Goal: Task Accomplishment & Management: Complete application form

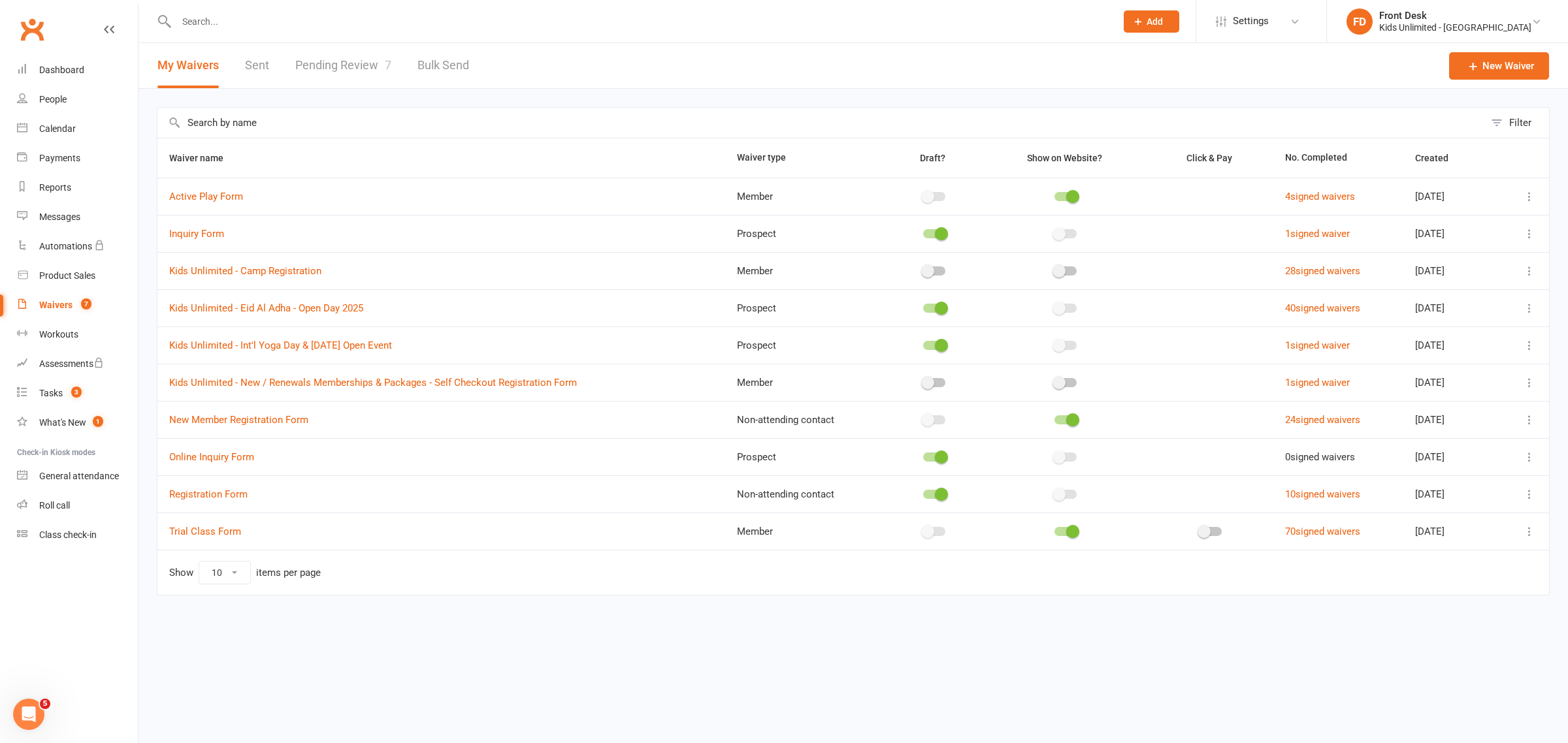
click at [1144, 16] on icon at bounding box center [1137, 21] width 11 height 11
click at [1149, 112] on link "Non-attending contact" at bounding box center [1137, 120] width 116 height 30
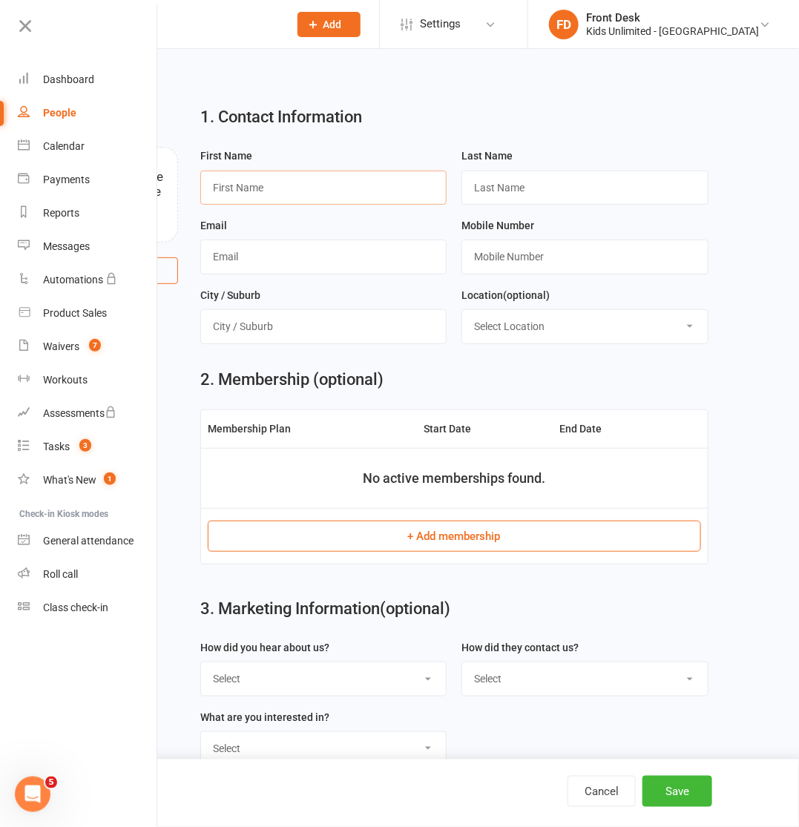
drag, startPoint x: 369, startPoint y: 189, endPoint x: 371, endPoint y: 171, distance: 17.9
click at [369, 189] on input "text" at bounding box center [323, 188] width 246 height 34
click at [366, 185] on input "text" at bounding box center [323, 188] width 246 height 34
paste input "Manasa Sannidhu"
drag, startPoint x: 350, startPoint y: 190, endPoint x: 253, endPoint y: 193, distance: 97.2
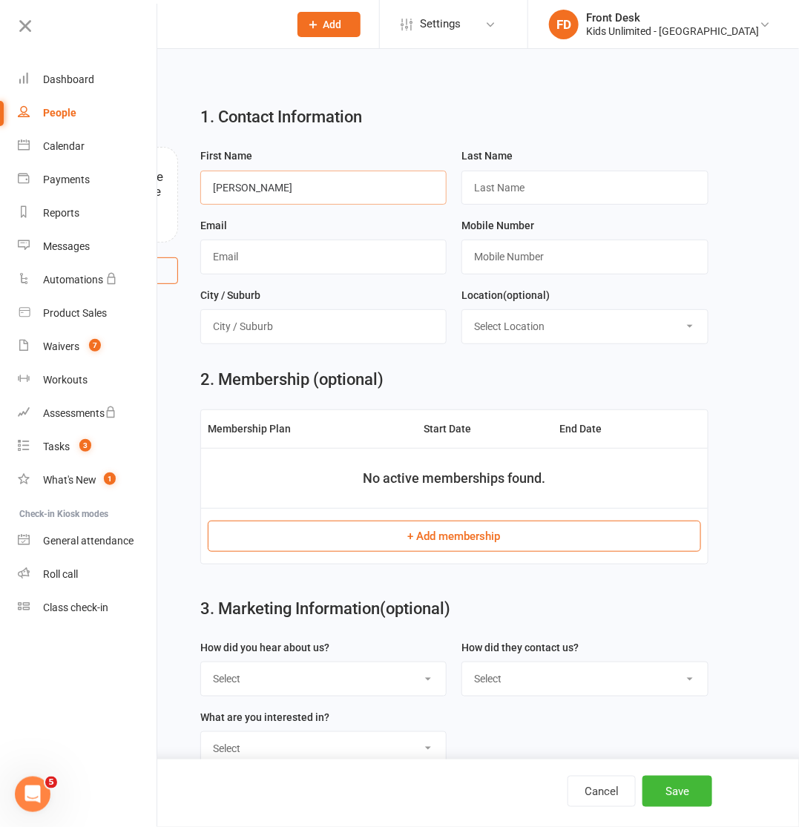
click at [253, 193] on input "Manasa Sannidhu" at bounding box center [323, 188] width 246 height 34
type input "Manasa"
click at [493, 190] on input "text" at bounding box center [584, 188] width 246 height 34
paste input "Sannidhu"
type input "Sannidhu"
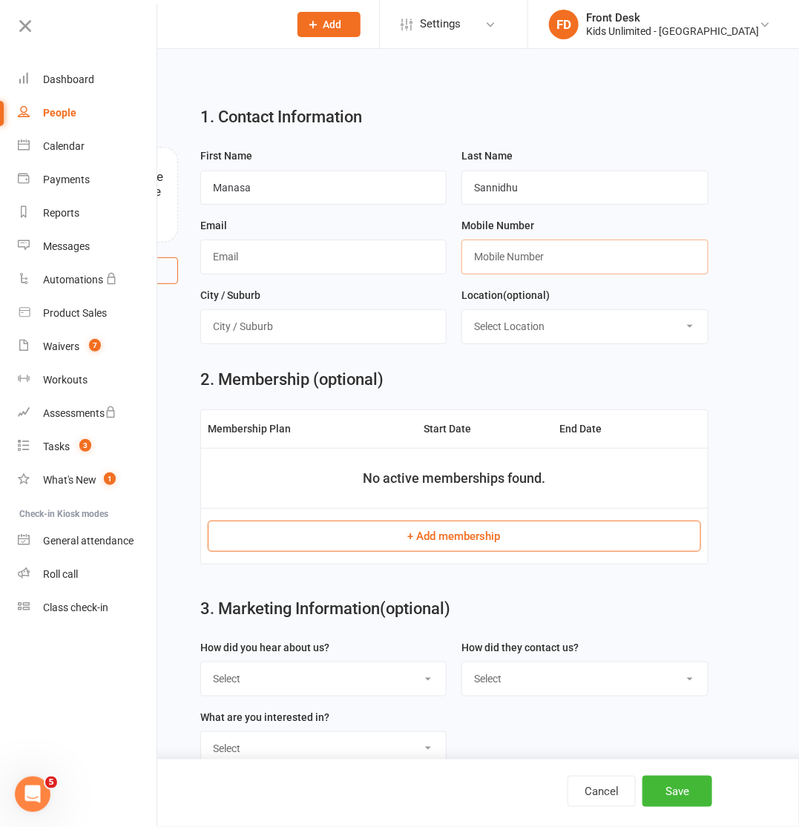
click at [655, 257] on input "text" at bounding box center [584, 257] width 246 height 34
paste input "0558721256"
click at [481, 261] on input "0558721256" at bounding box center [584, 257] width 246 height 34
type input "971558721256"
click at [279, 245] on input "text" at bounding box center [323, 257] width 246 height 34
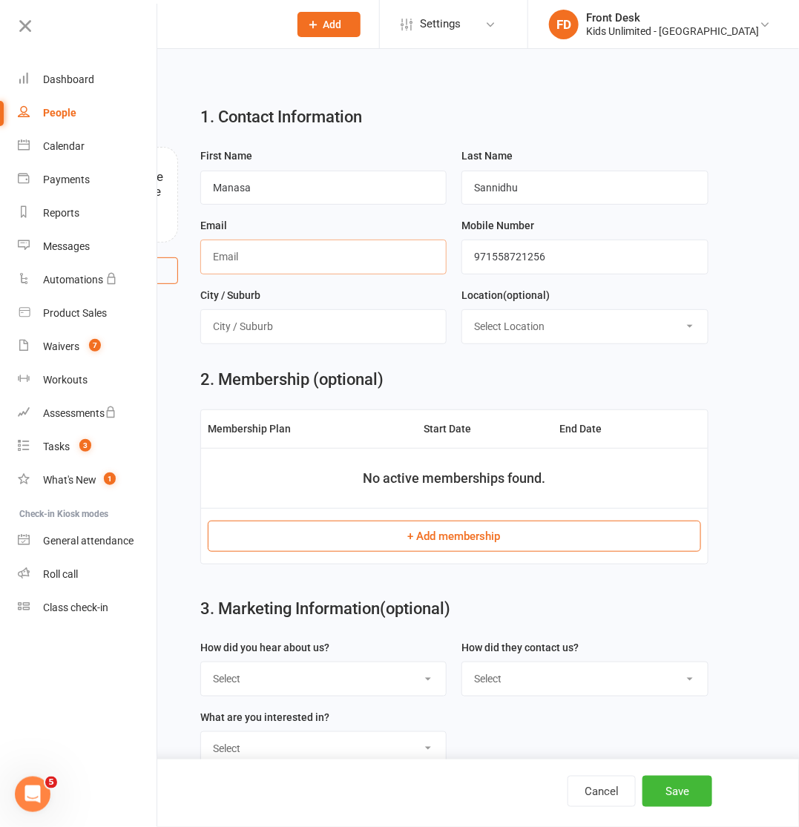
paste input "[EMAIL_ADDRESS][DOMAIN_NAME]"
type input "[EMAIL_ADDRESS][DOMAIN_NAME]"
click at [376, 335] on input "text" at bounding box center [323, 326] width 246 height 34
type input "[GEOGRAPHIC_DATA]"
click at [646, 336] on select "Select Location Gym Studio" at bounding box center [584, 326] width 245 height 33
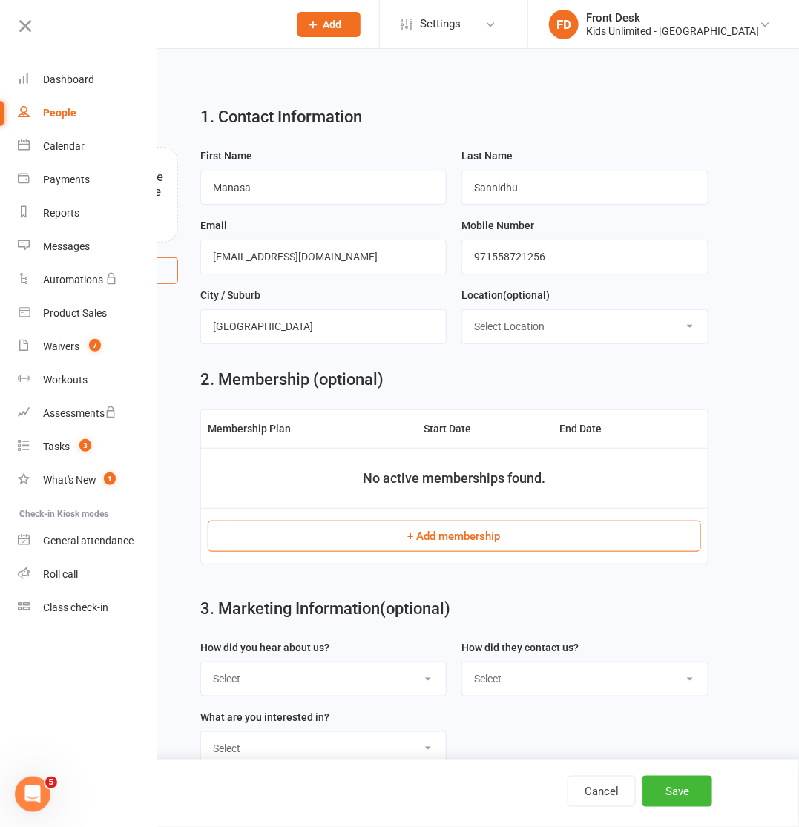
select select "0"
click at [462, 312] on select "Select Location Gym Studio" at bounding box center [584, 326] width 245 height 33
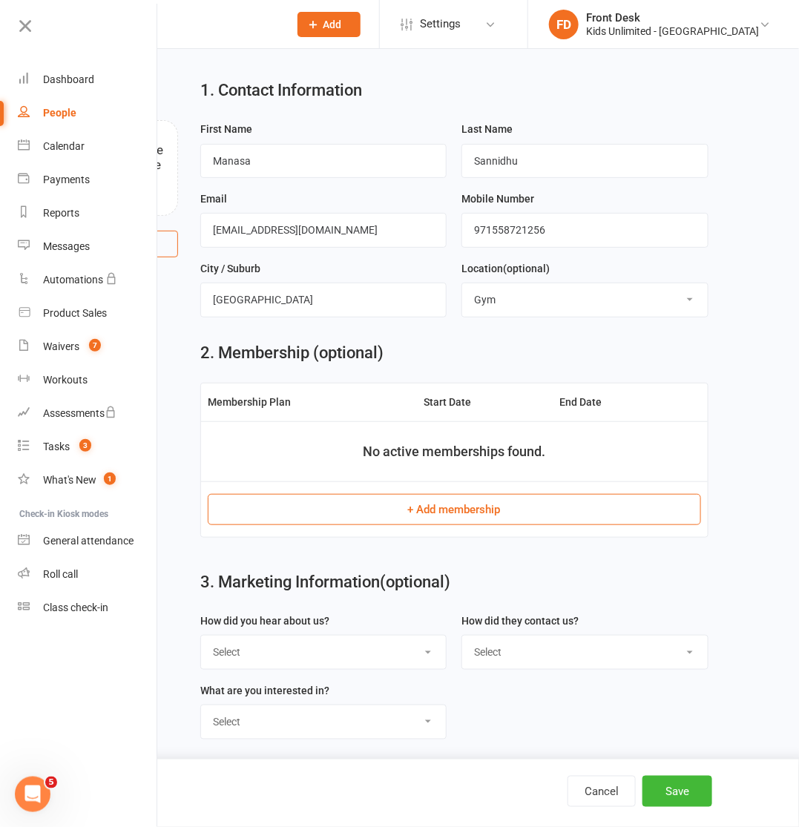
scroll to position [37, 0]
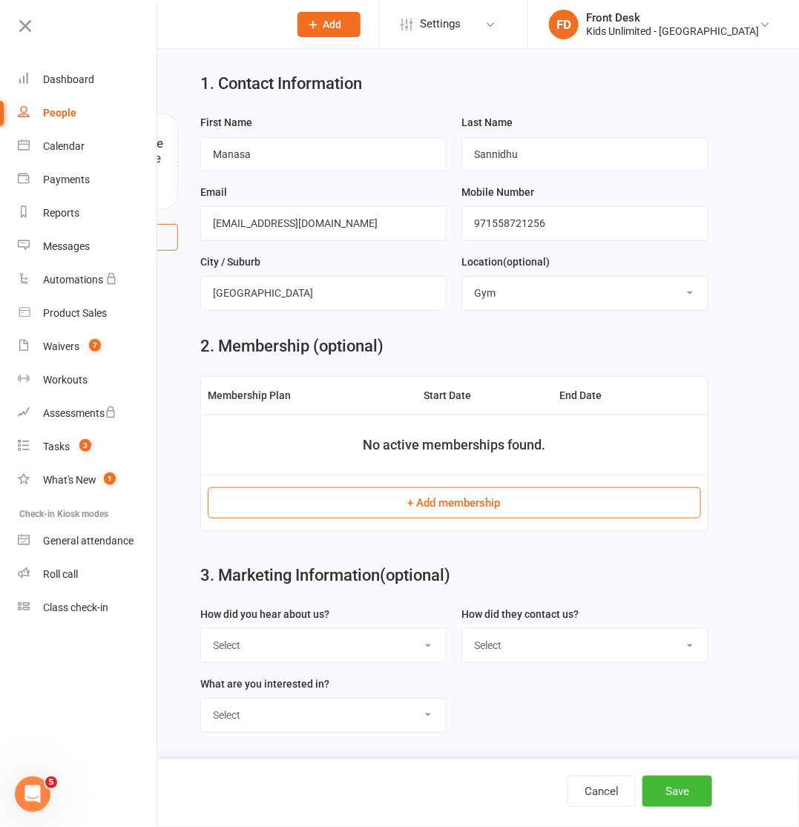
click at [331, 636] on select "Select Google Through a Friend Poster Walk in Facebook Instagram Website Linked…" at bounding box center [323, 645] width 245 height 33
select select "Poster"
click at [201, 629] on select "Select Google Through a Friend Poster Walk in Facebook Instagram Website Linked…" at bounding box center [323, 645] width 245 height 33
click at [550, 660] on select "Select Phone WhatsApp Email In-Facility Social Media Google" at bounding box center [584, 645] width 245 height 33
select select "WhatsApp"
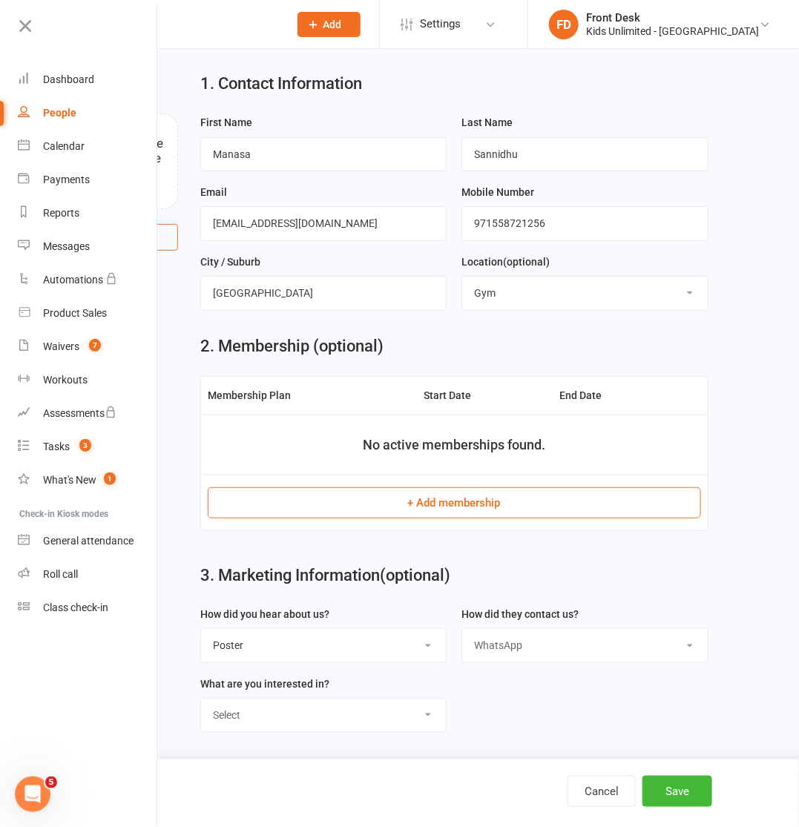
click at [462, 629] on select "Select Phone WhatsApp Email In-Facility Social Media Google" at bounding box center [584, 645] width 245 height 33
click at [393, 716] on select "Select Active Play Classes Camps Birthdays Collaborations" at bounding box center [323, 715] width 245 height 33
select select "Classes"
click at [201, 699] on select "Select Active Play Classes Camps Birthdays Collaborations" at bounding box center [323, 715] width 245 height 33
click at [691, 794] on button "Save" at bounding box center [677, 791] width 70 height 31
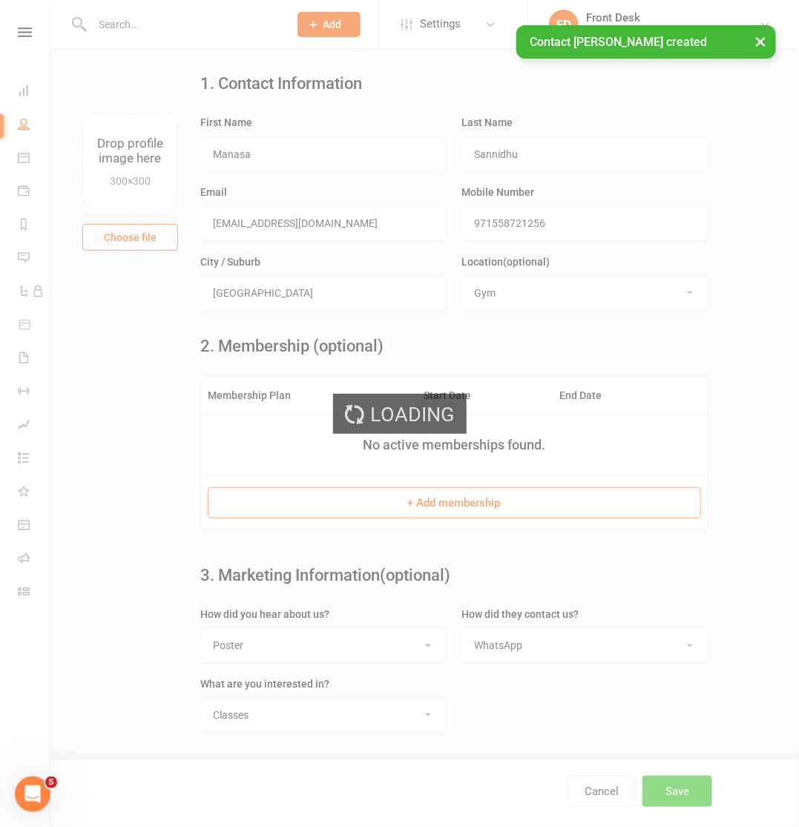
scroll to position [0, 0]
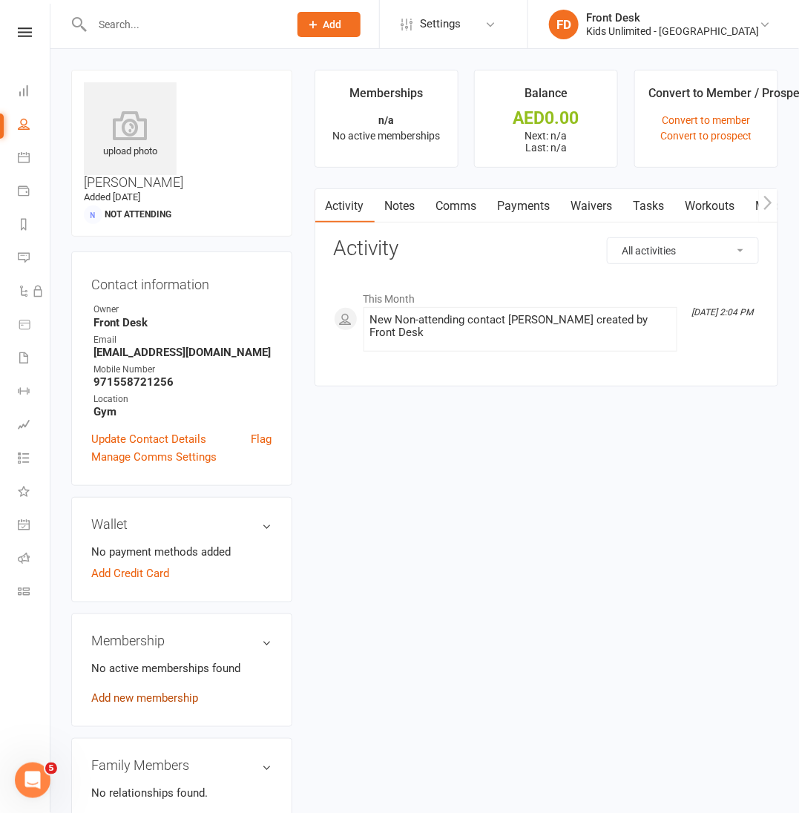
click at [113, 691] on link "Add new membership" at bounding box center [144, 697] width 107 height 13
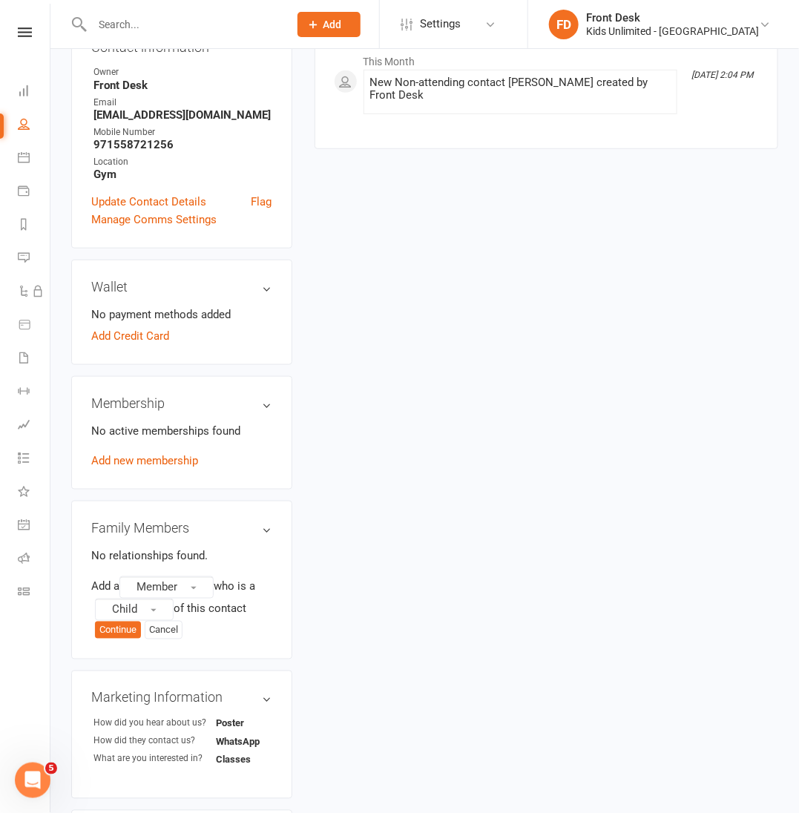
scroll to position [278, 0]
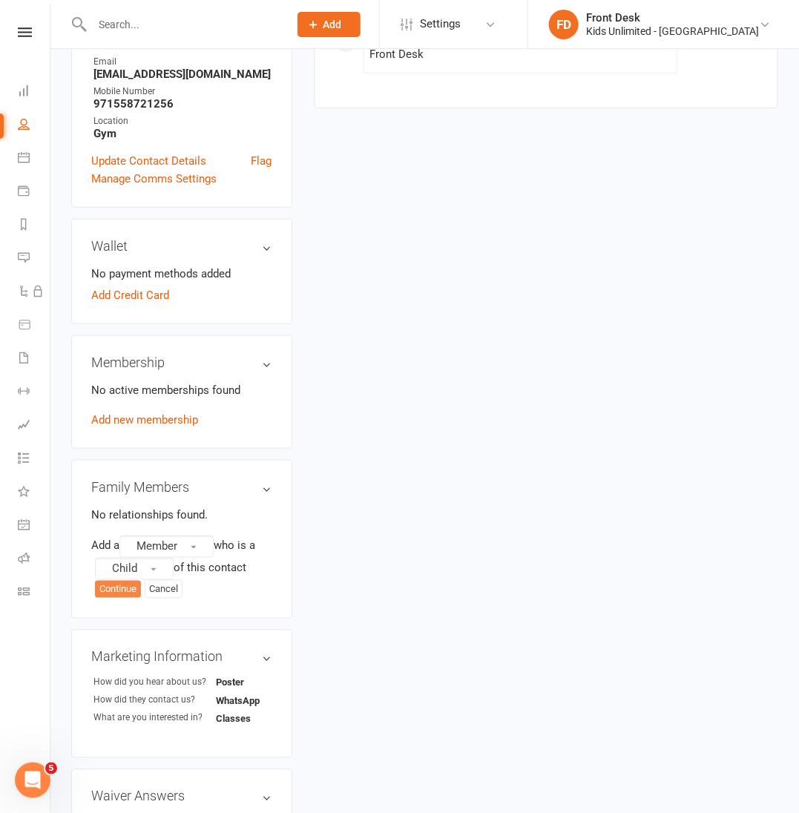
click at [116, 581] on button "Continue" at bounding box center [118, 590] width 46 height 18
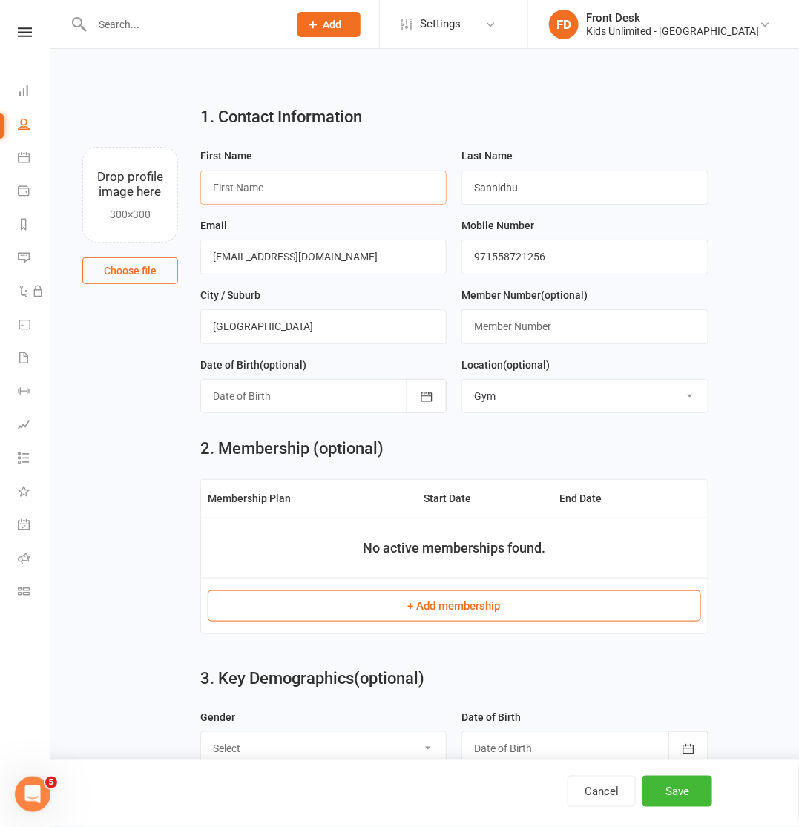
click at [435, 182] on input "text" at bounding box center [323, 188] width 246 height 34
paste input "[EMAIL_ADDRESS][DOMAIN_NAME]"
drag, startPoint x: 378, startPoint y: 194, endPoint x: 159, endPoint y: 188, distance: 218.9
click at [159, 147] on div "Drop profile image here 300×300 Choose file First Name manasasannidhi2902@gmail…" at bounding box center [424, 147] width 707 height 0
paste input "[PERSON_NAME]"
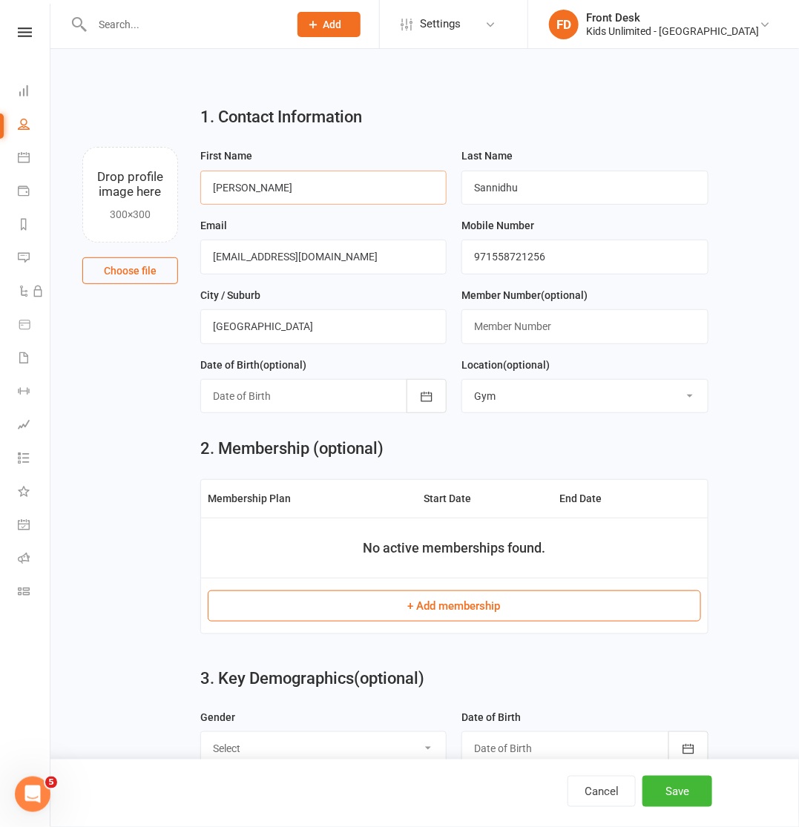
drag, startPoint x: 304, startPoint y: 184, endPoint x: 238, endPoint y: 187, distance: 66.1
click at [238, 187] on input "[PERSON_NAME]" at bounding box center [323, 188] width 246 height 34
type input "Avni"
drag, startPoint x: 544, startPoint y: 189, endPoint x: 432, endPoint y: 189, distance: 112.0
click at [432, 189] on form "First Name Avni Last Name Sannidhu Email manasasannidhi2902@gmail.com Mobile Nu…" at bounding box center [454, 286] width 523 height 278
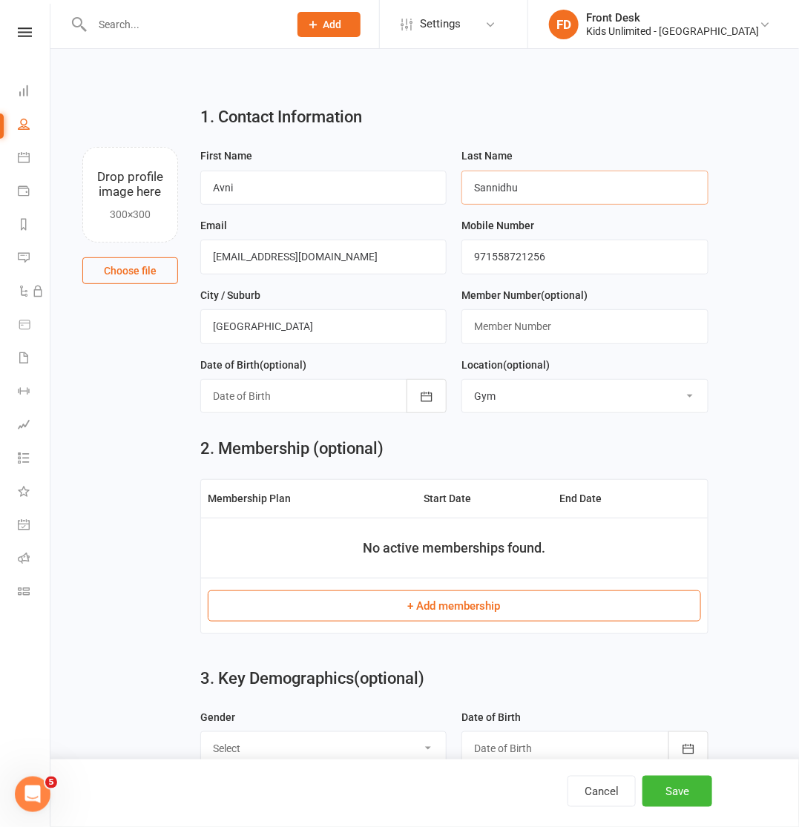
paste input "Vutukuri"
type input "Vutukuri"
click at [435, 401] on button "button" at bounding box center [426, 396] width 40 height 34
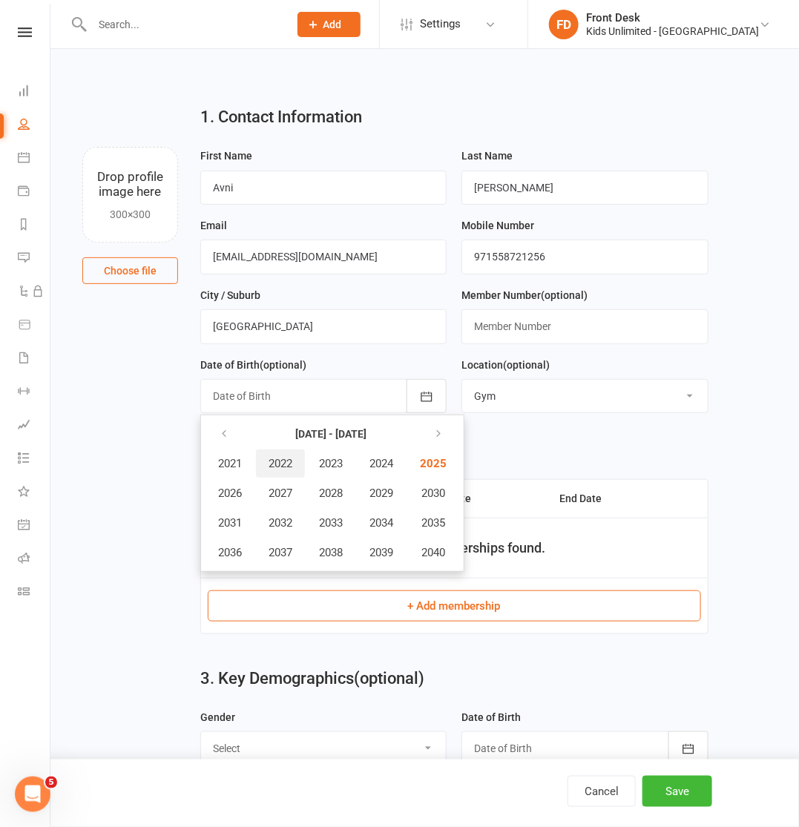
click at [278, 457] on span "2022" at bounding box center [280, 463] width 24 height 13
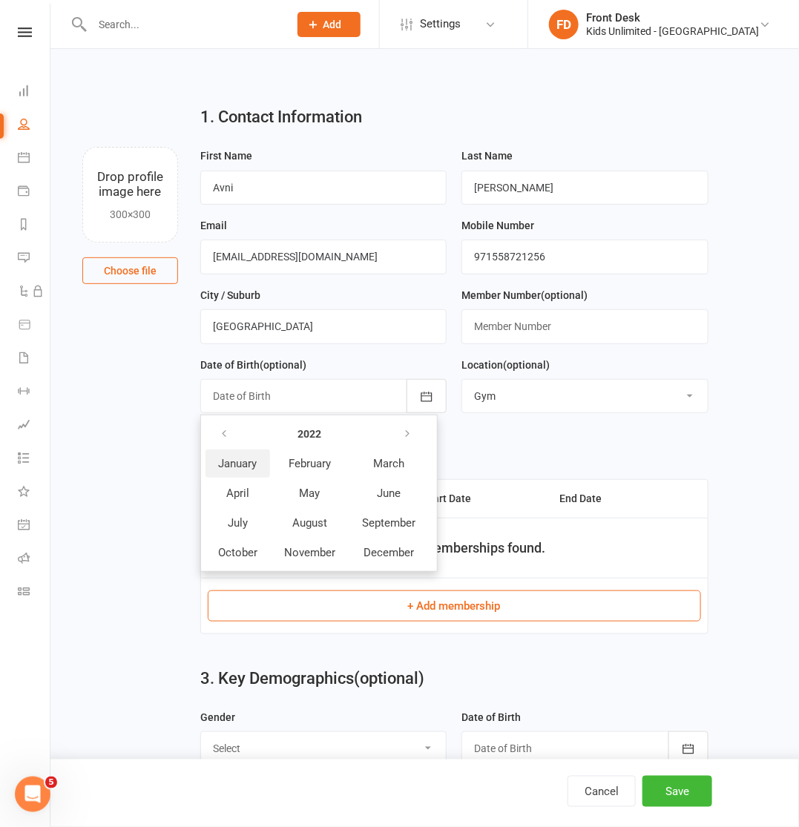
click at [256, 464] on span "January" at bounding box center [237, 463] width 39 height 13
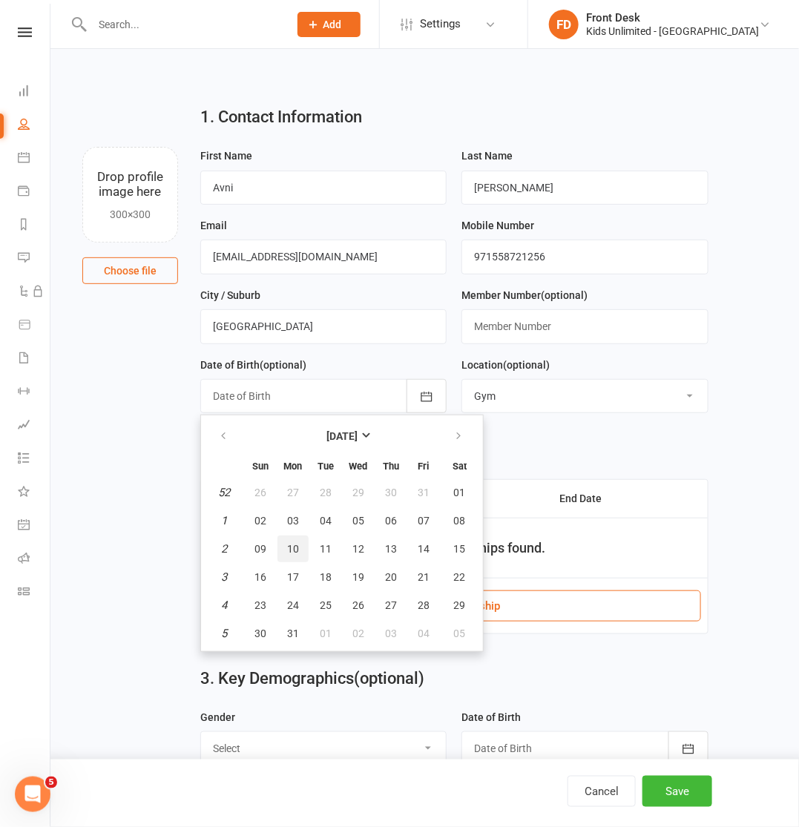
click at [293, 553] on span "10" at bounding box center [293, 549] width 12 height 12
type input "10 Jan 2022"
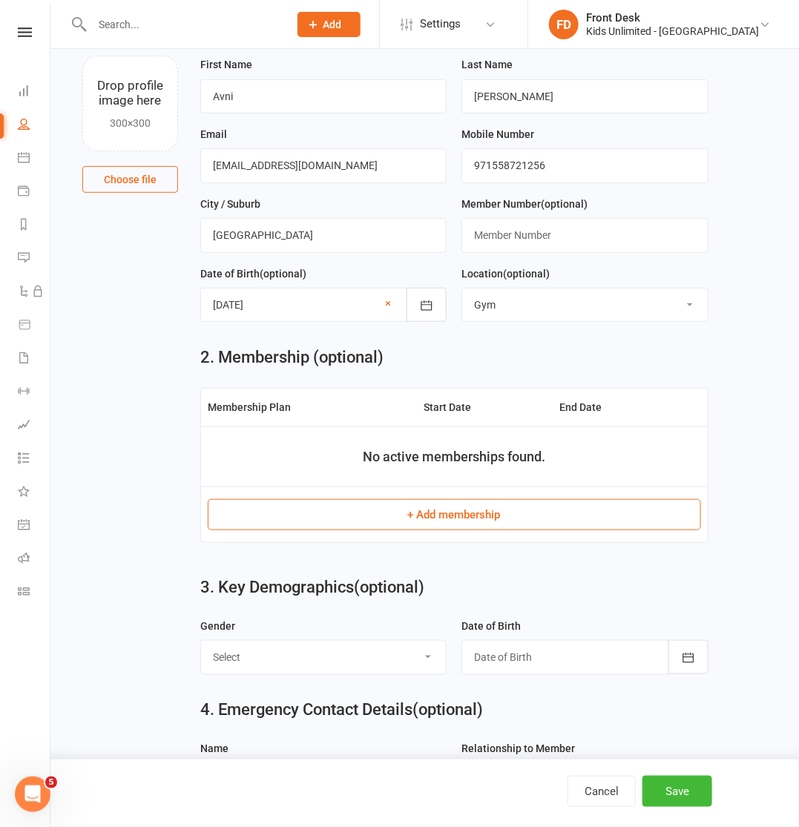
scroll to position [93, 0]
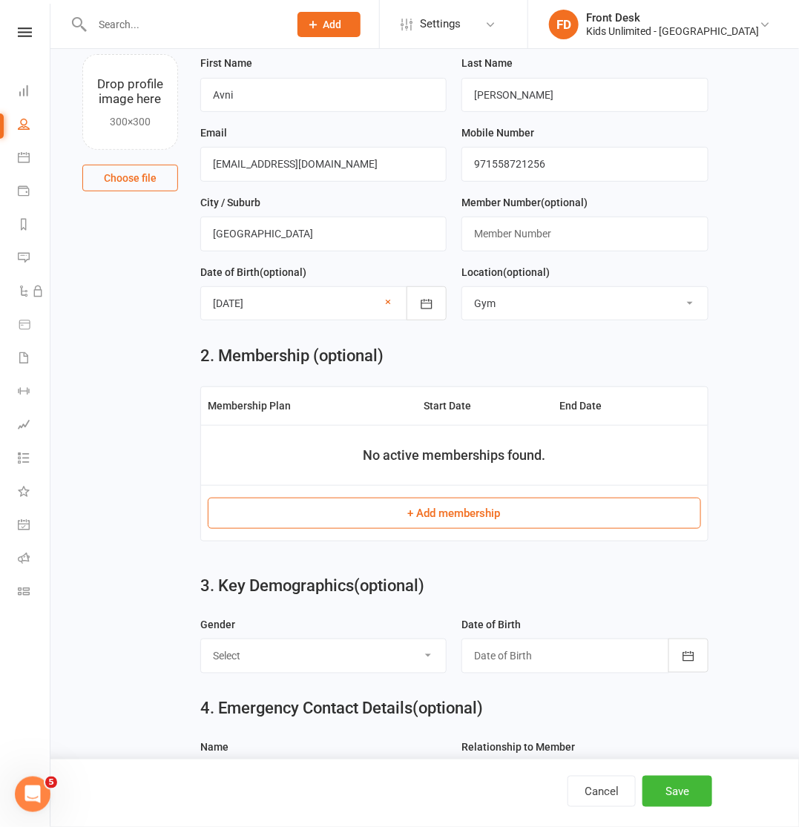
click at [388, 655] on select "Select Male Female" at bounding box center [323, 655] width 245 height 33
select select "Female"
click at [201, 642] on select "Select Male Female" at bounding box center [323, 655] width 245 height 33
click at [679, 785] on button "Save" at bounding box center [677, 791] width 70 height 31
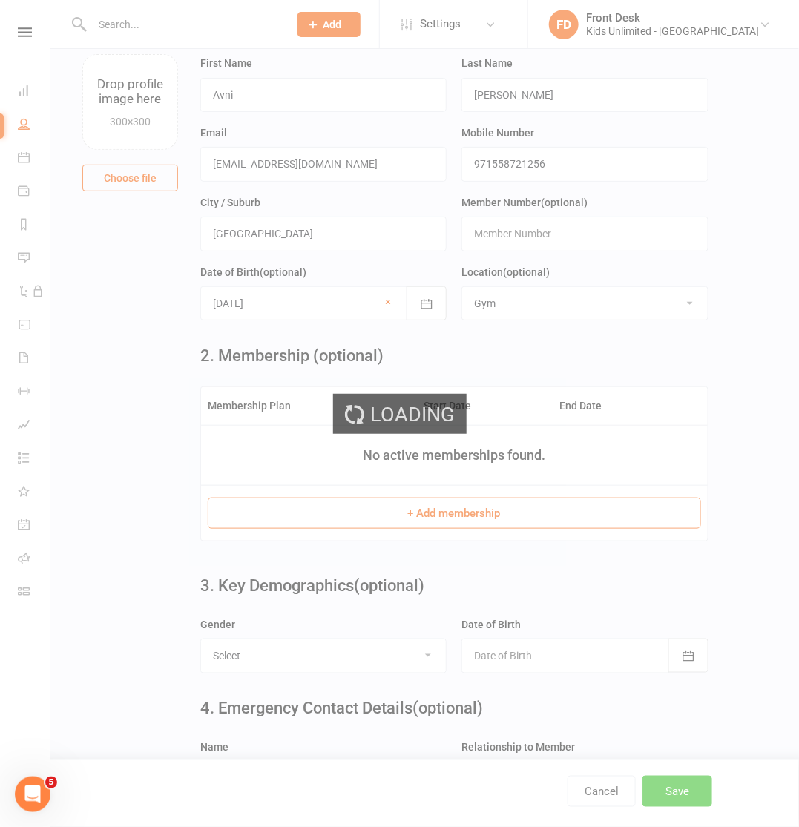
scroll to position [0, 0]
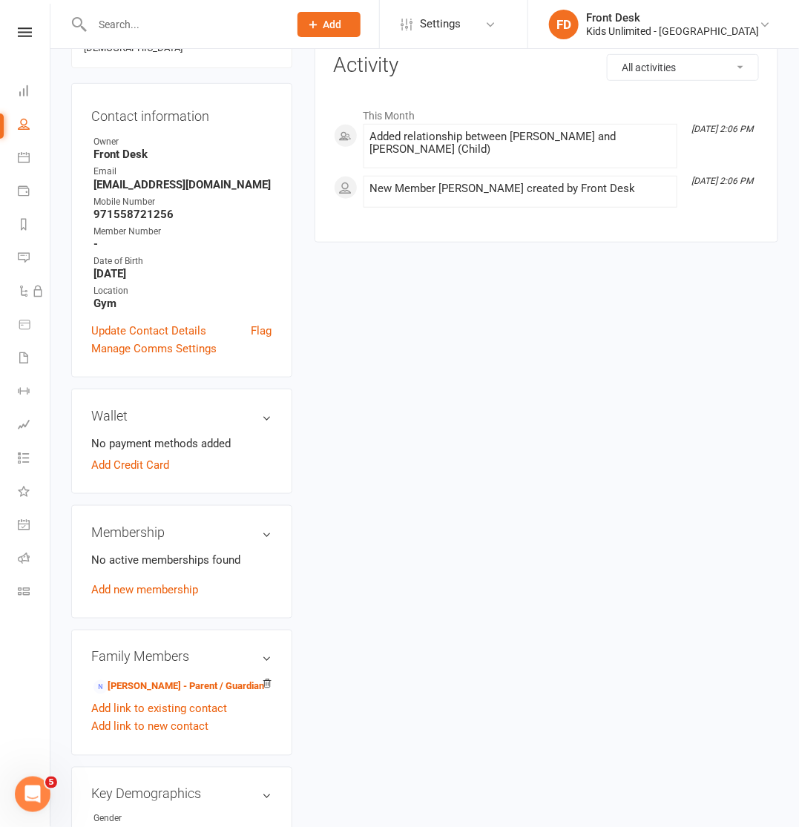
scroll to position [185, 0]
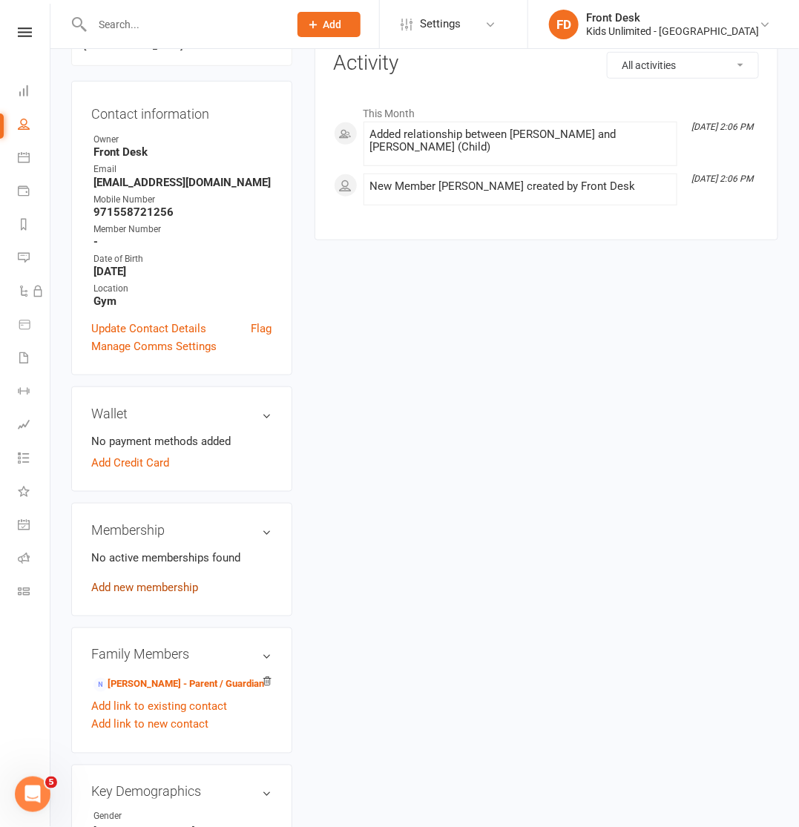
click at [151, 581] on link "Add new membership" at bounding box center [144, 587] width 107 height 13
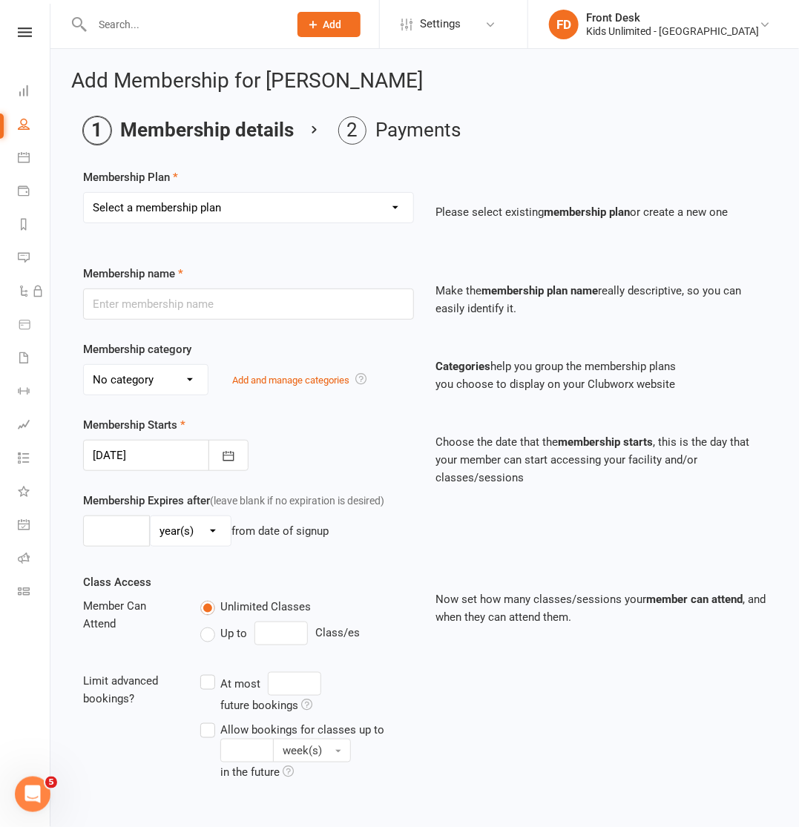
click at [287, 202] on select "Select a membership plan Create new Membership Plan Active Play - Free 1/2 Hour…" at bounding box center [248, 208] width 329 height 30
drag, startPoint x: 705, startPoint y: 713, endPoint x: 650, endPoint y: 653, distance: 81.3
click at [705, 713] on div "Class Access Member Can Attend Unlimited Classes Up to Class/es Limit advanced …" at bounding box center [424, 697] width 705 height 249
click at [27, 197] on icon at bounding box center [24, 191] width 12 height 12
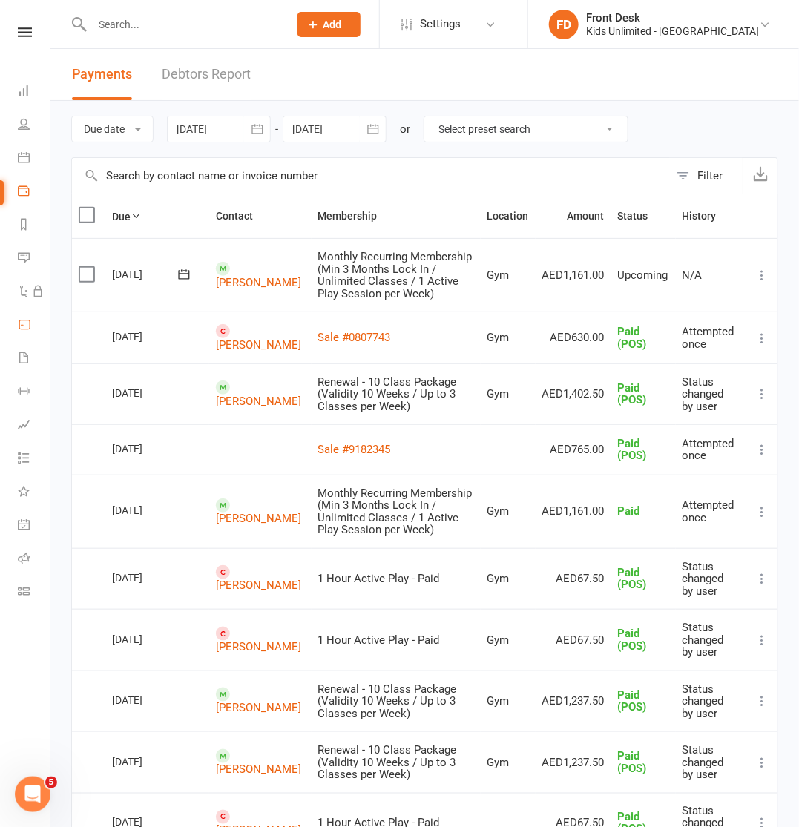
click at [28, 332] on icon at bounding box center [24, 324] width 13 height 13
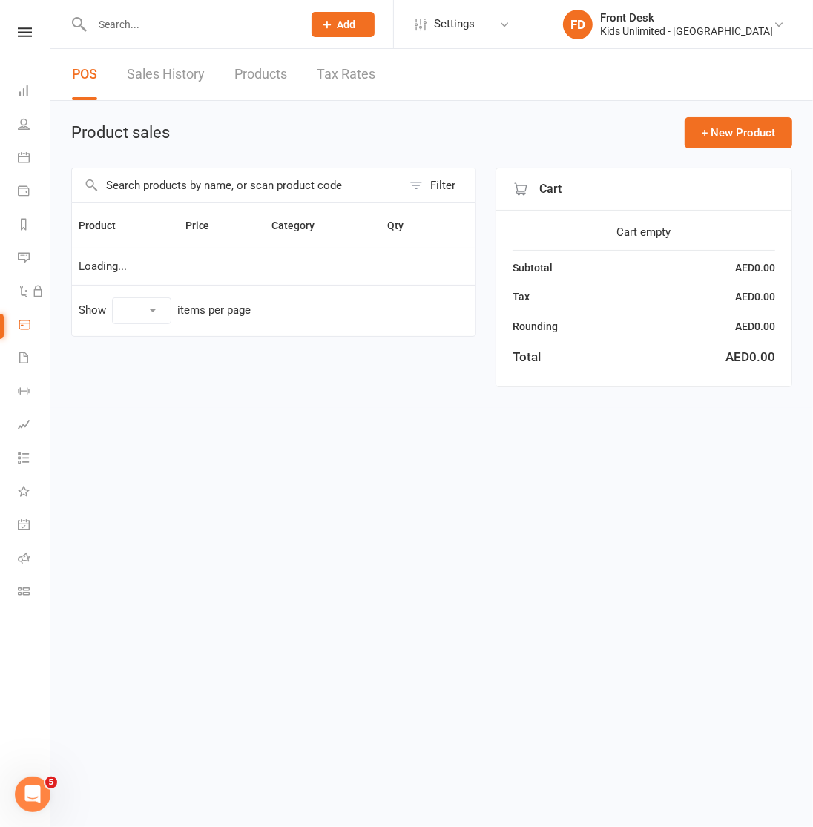
select select "100"
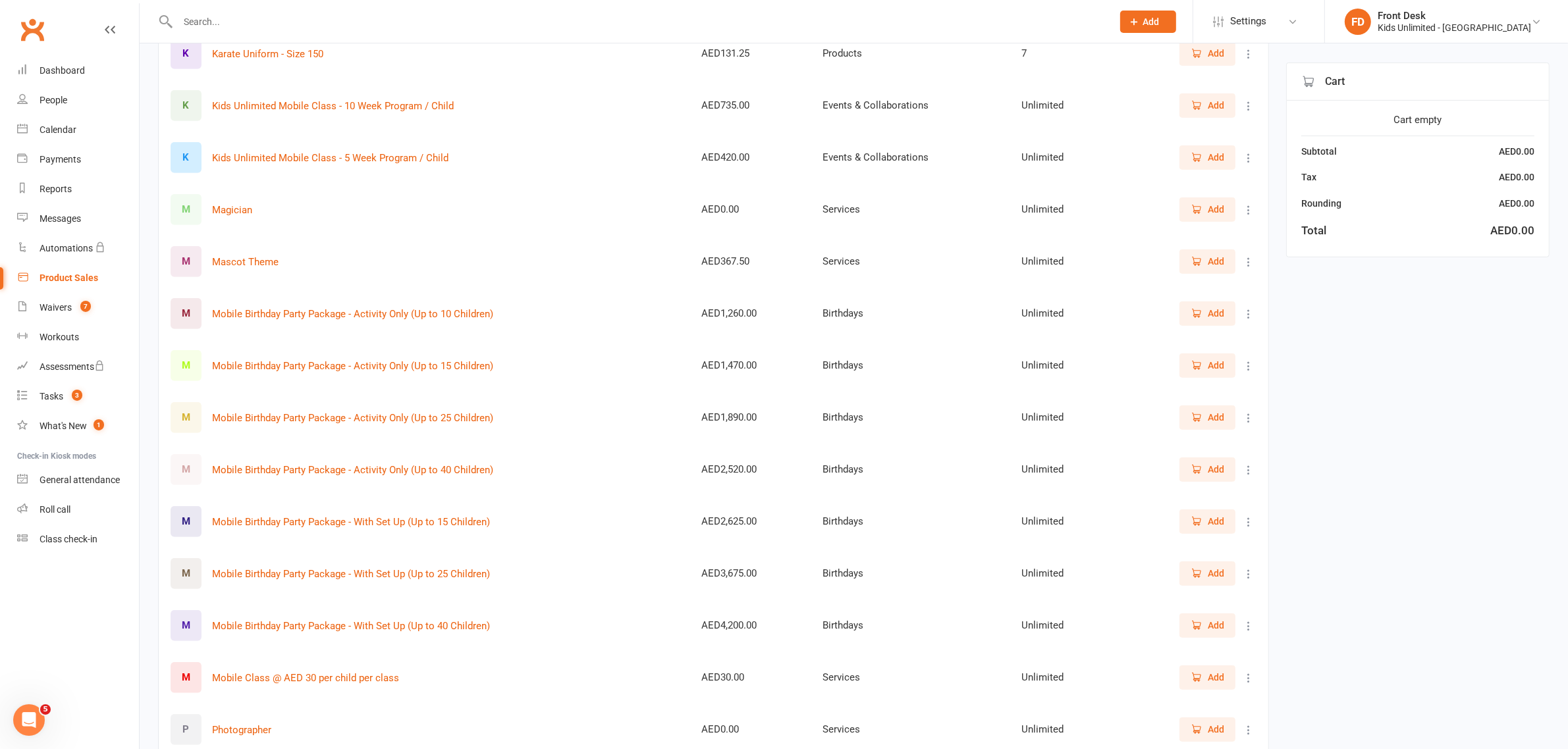
scroll to position [796, 0]
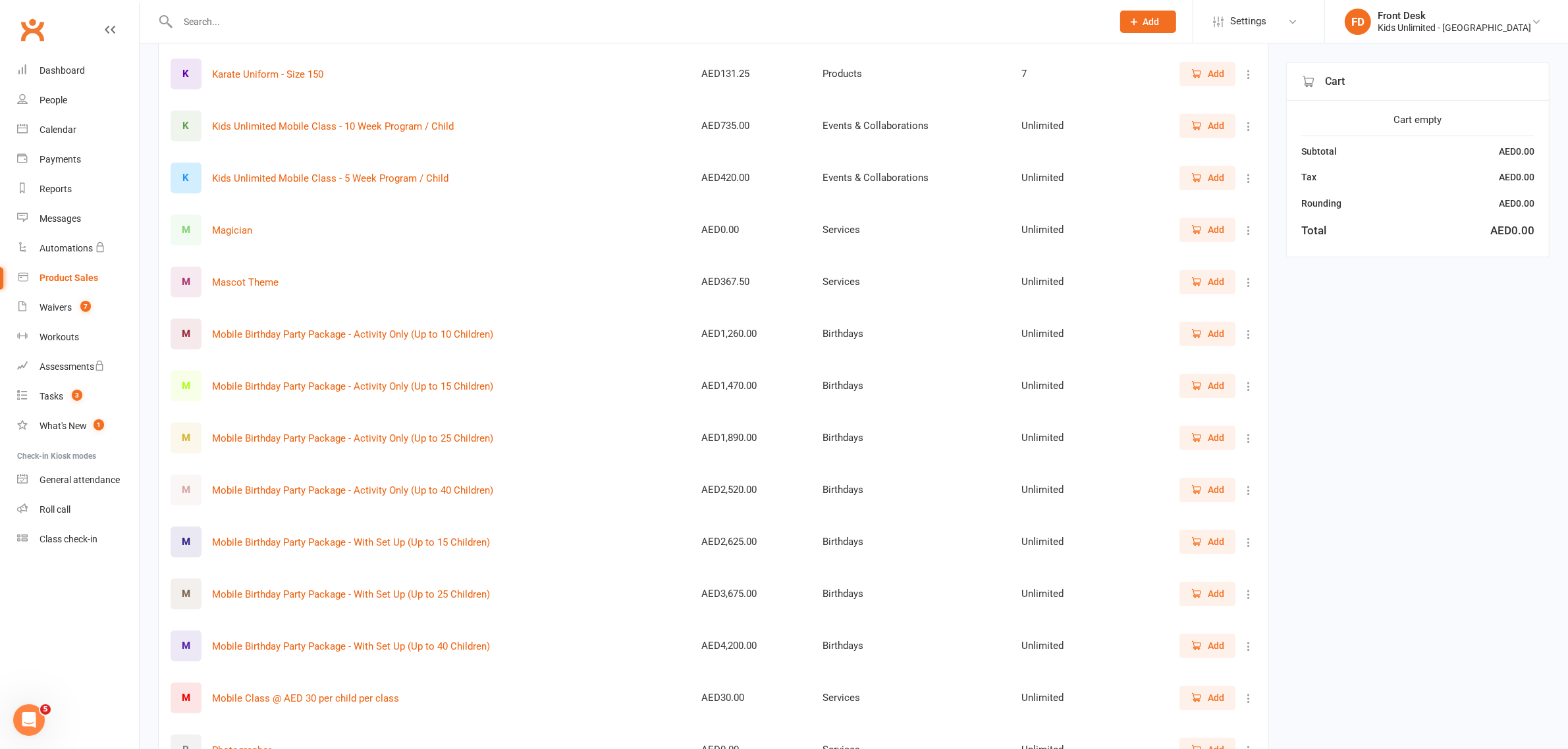
click at [1203, 185] on span "Add" at bounding box center [1208, 177] width 34 height 14
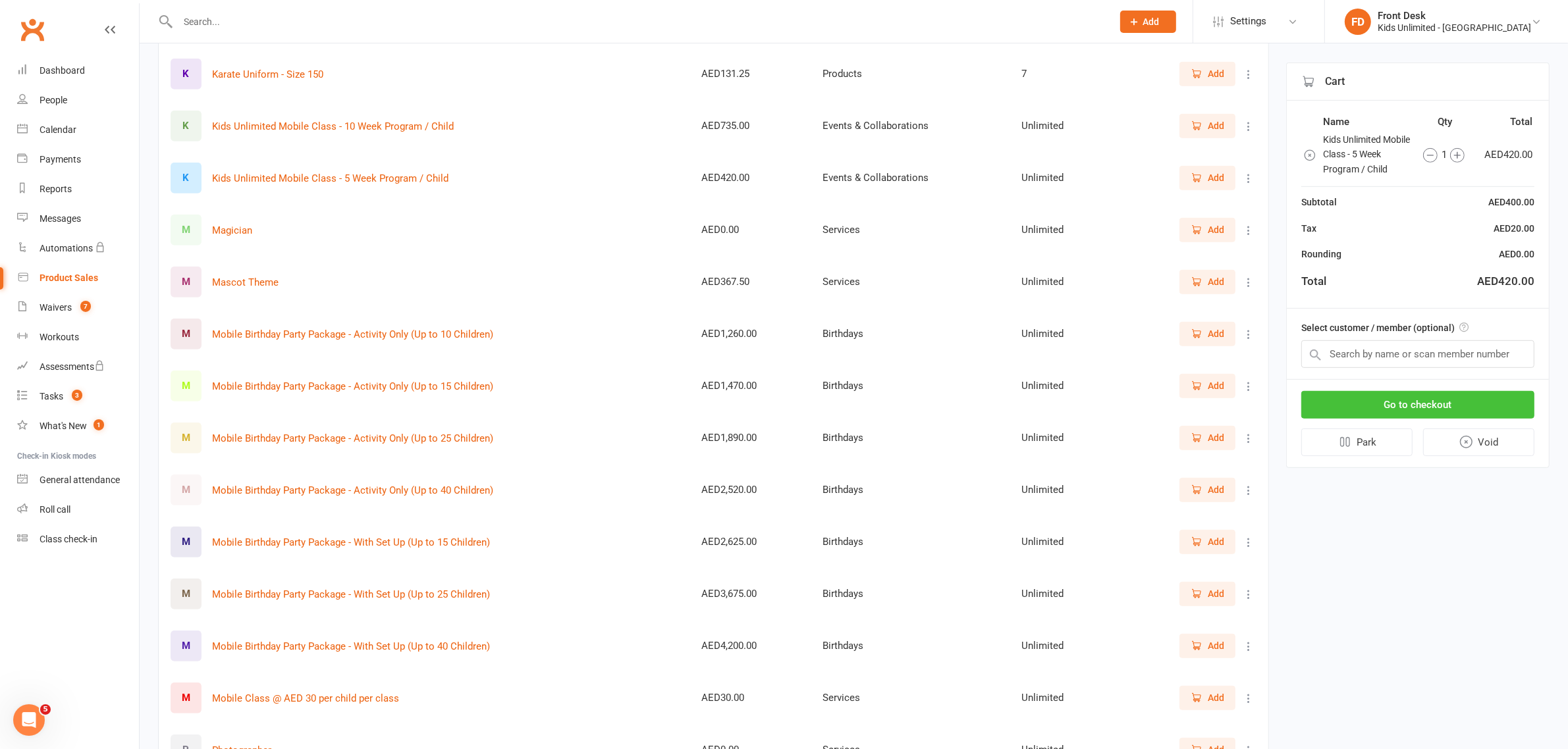
click at [1460, 409] on button "Go to checkout" at bounding box center [1418, 405] width 234 height 28
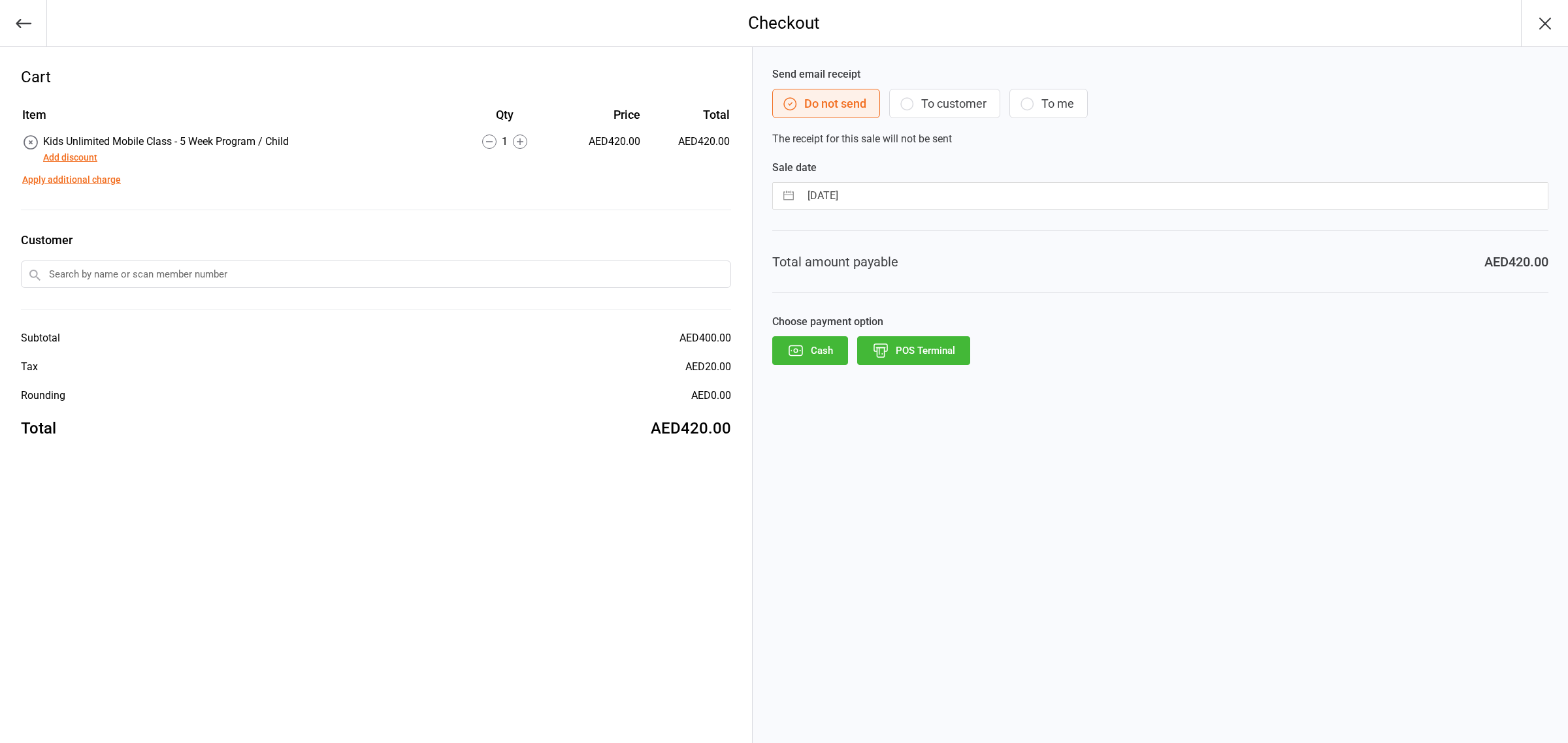
click at [541, 277] on input "text" at bounding box center [376, 274] width 710 height 27
click at [83, 156] on button "Add discount" at bounding box center [70, 158] width 55 height 14
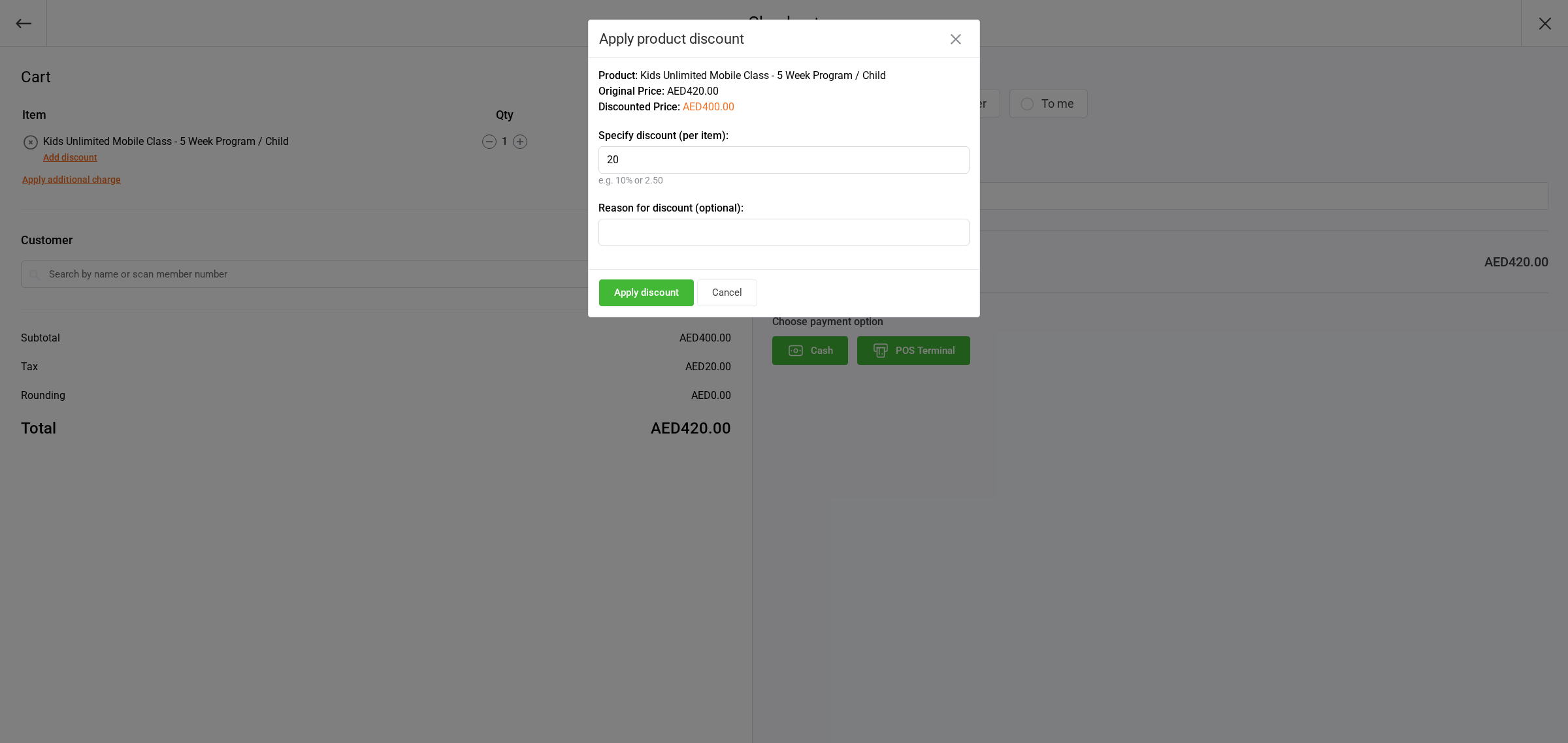
type input "20"
click at [662, 302] on button "Apply discount" at bounding box center [647, 292] width 95 height 26
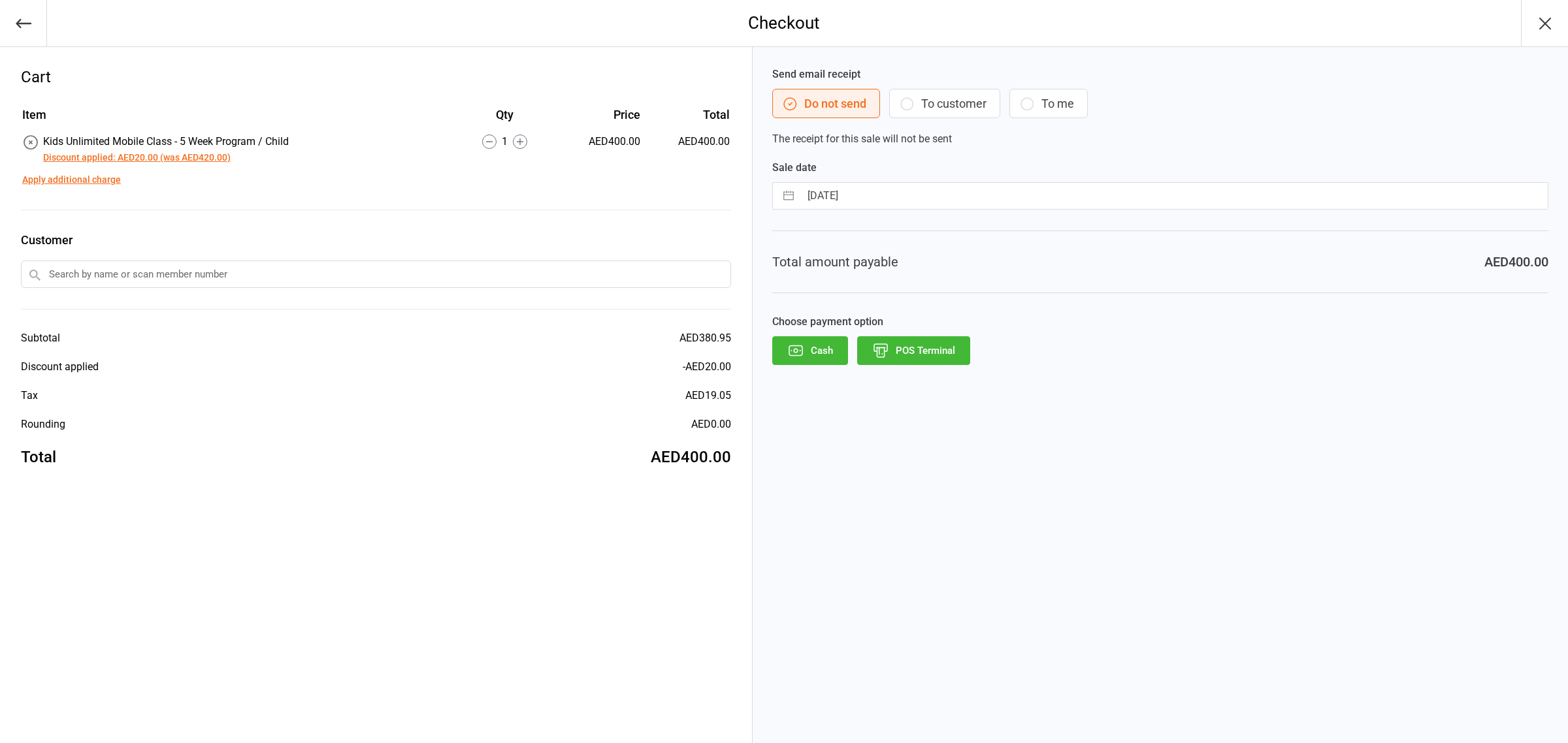
click at [255, 267] on input "text" at bounding box center [376, 274] width 710 height 27
type input "avni"
click at [115, 315] on div "[PERSON_NAME]" at bounding box center [375, 320] width 709 height 21
click at [935, 348] on button "POS Terminal" at bounding box center [913, 350] width 113 height 29
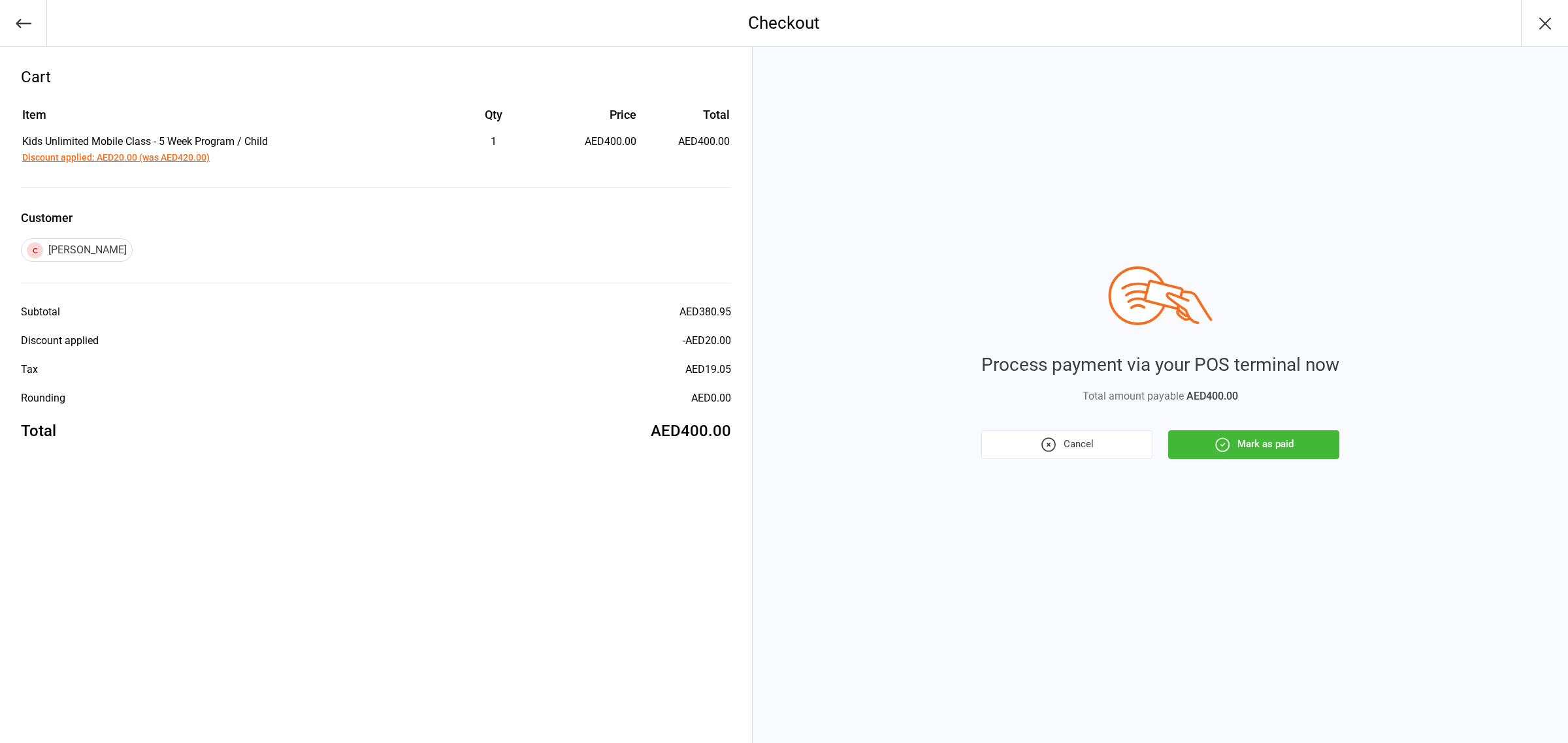
click at [1287, 456] on button "Mark as paid" at bounding box center [1254, 445] width 171 height 29
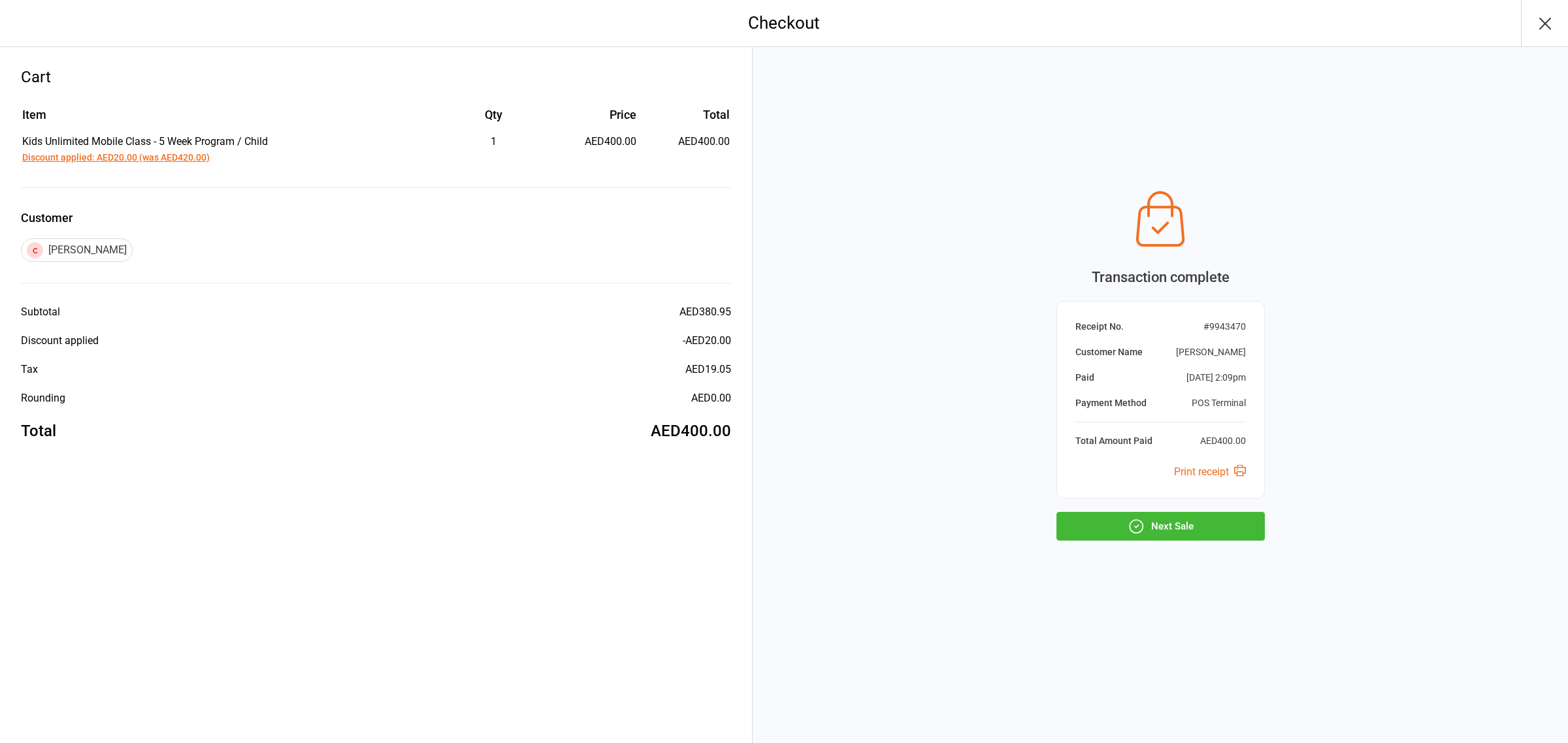
click at [1206, 521] on button "Next Sale" at bounding box center [1160, 526] width 209 height 29
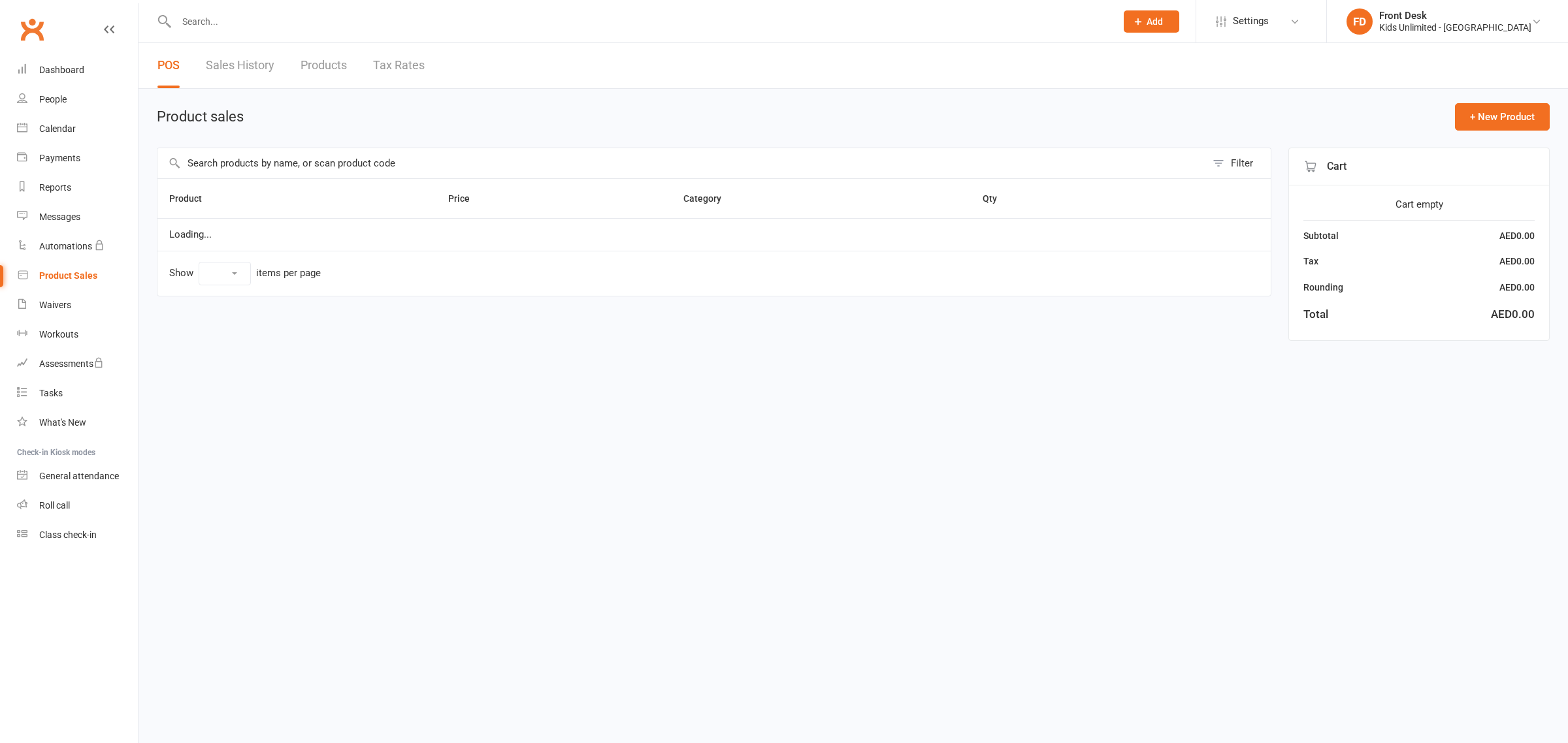
select select "100"
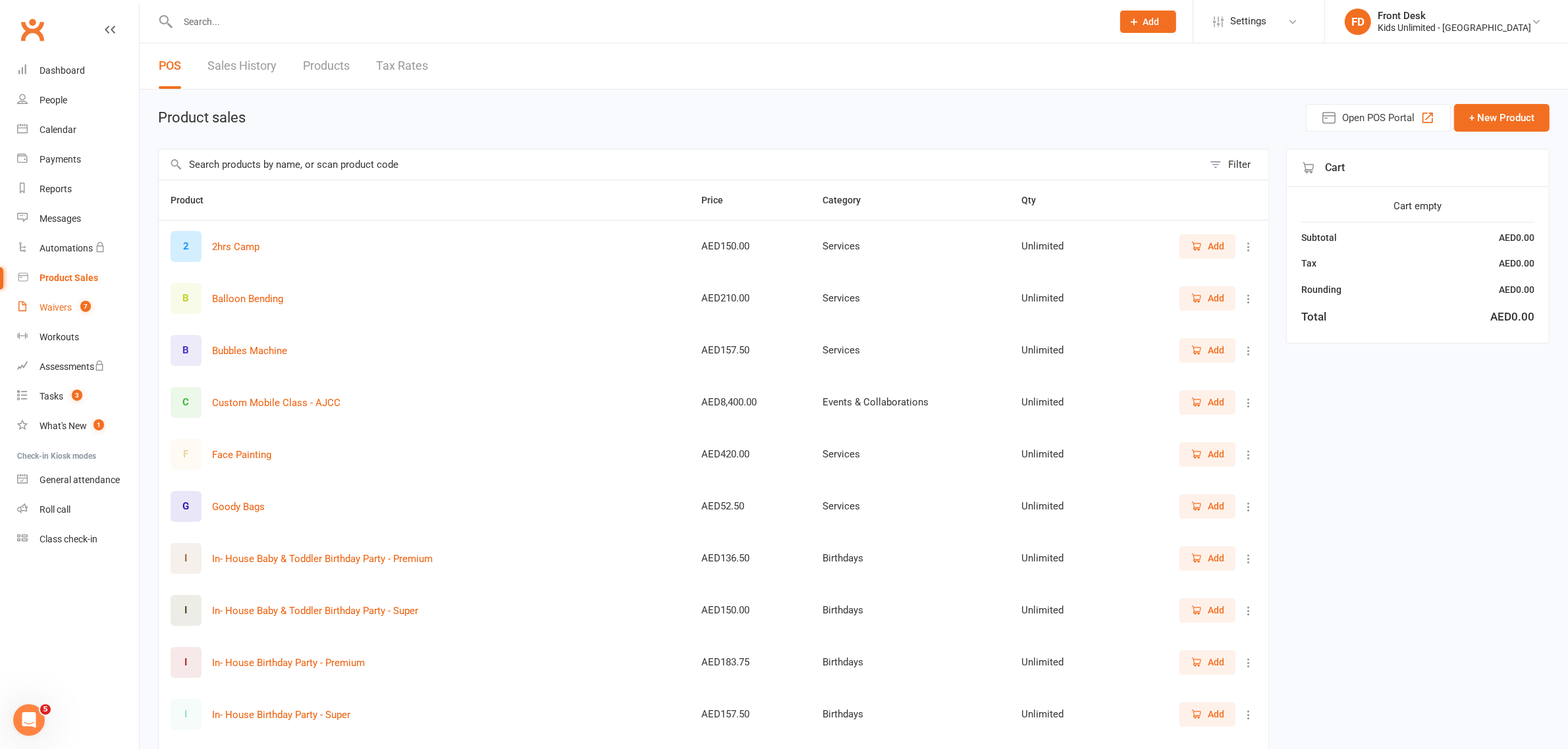
click at [50, 303] on div "Waivers" at bounding box center [56, 307] width 32 height 11
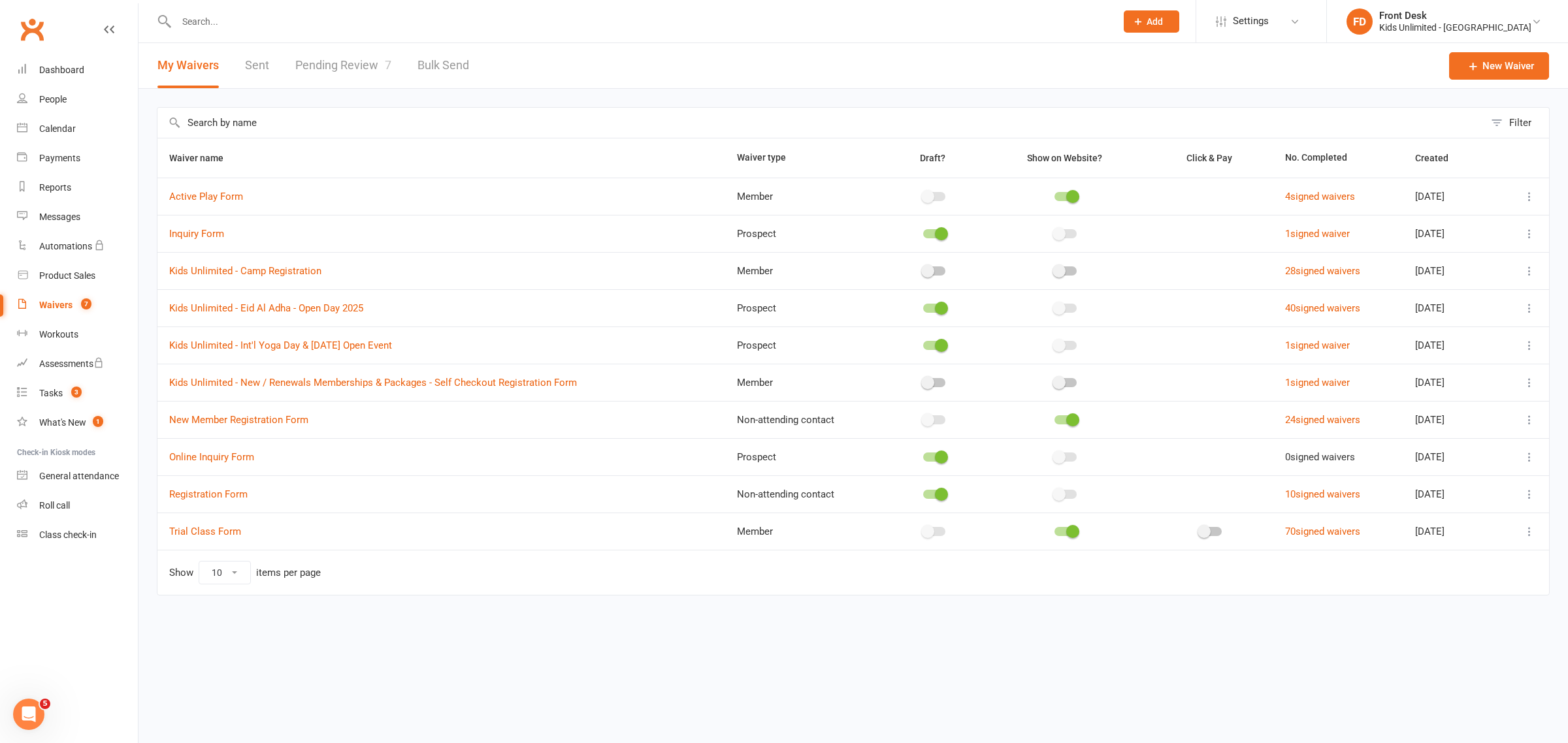
click at [201, 25] on input "text" at bounding box center [640, 21] width 935 height 18
click at [59, 184] on div "Reports" at bounding box center [55, 188] width 32 height 11
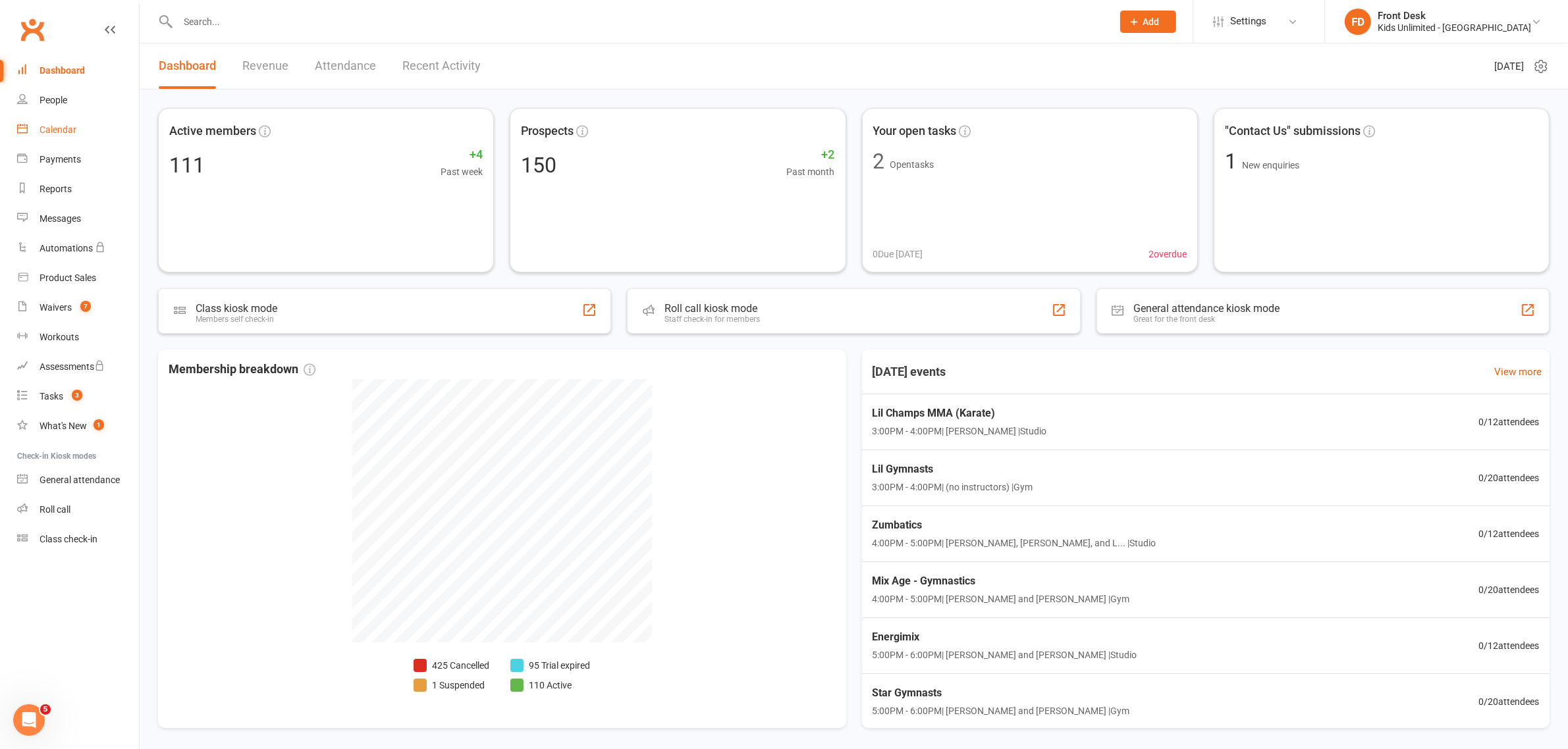
click at [64, 130] on div "Calendar" at bounding box center [59, 130] width 37 height 11
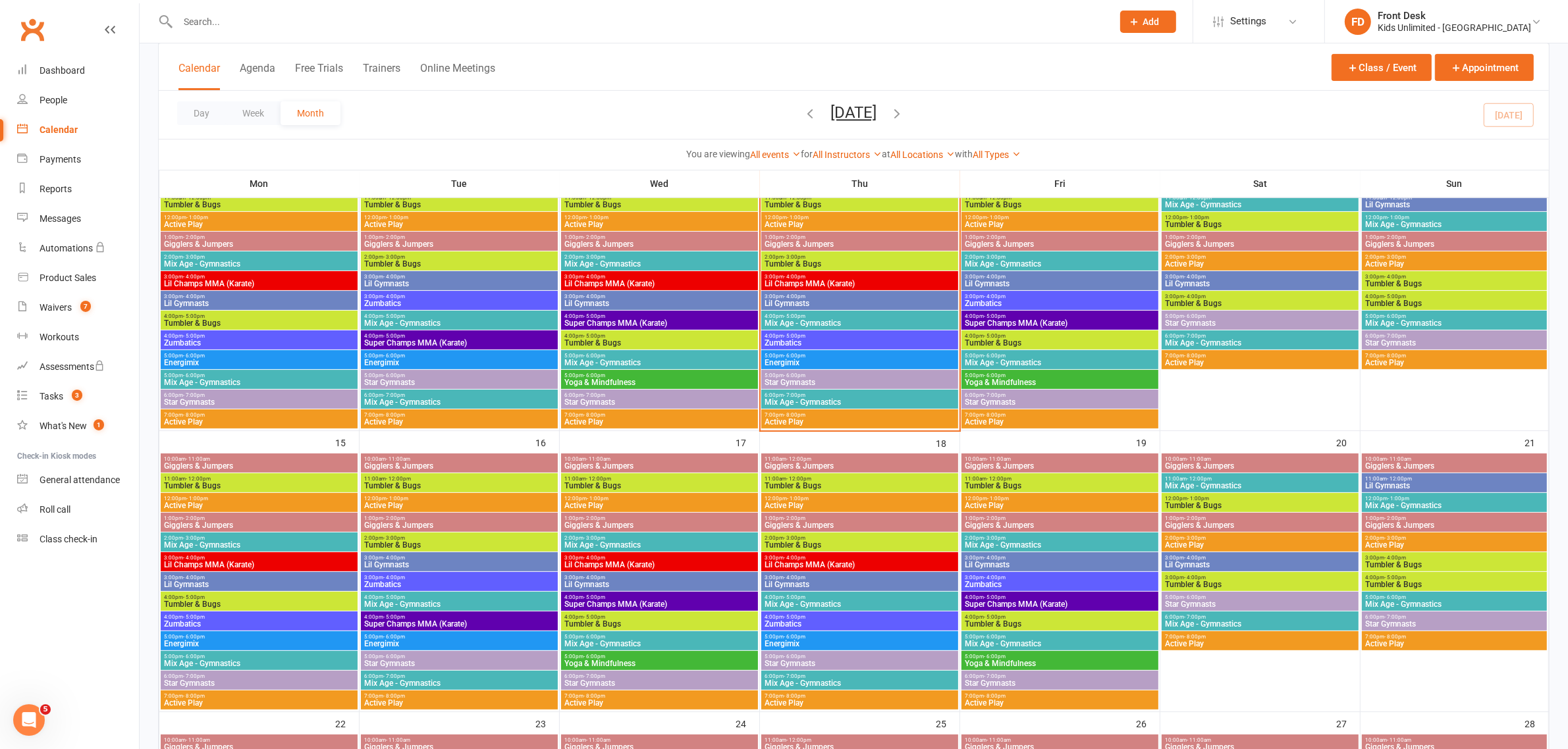
scroll to position [329, 0]
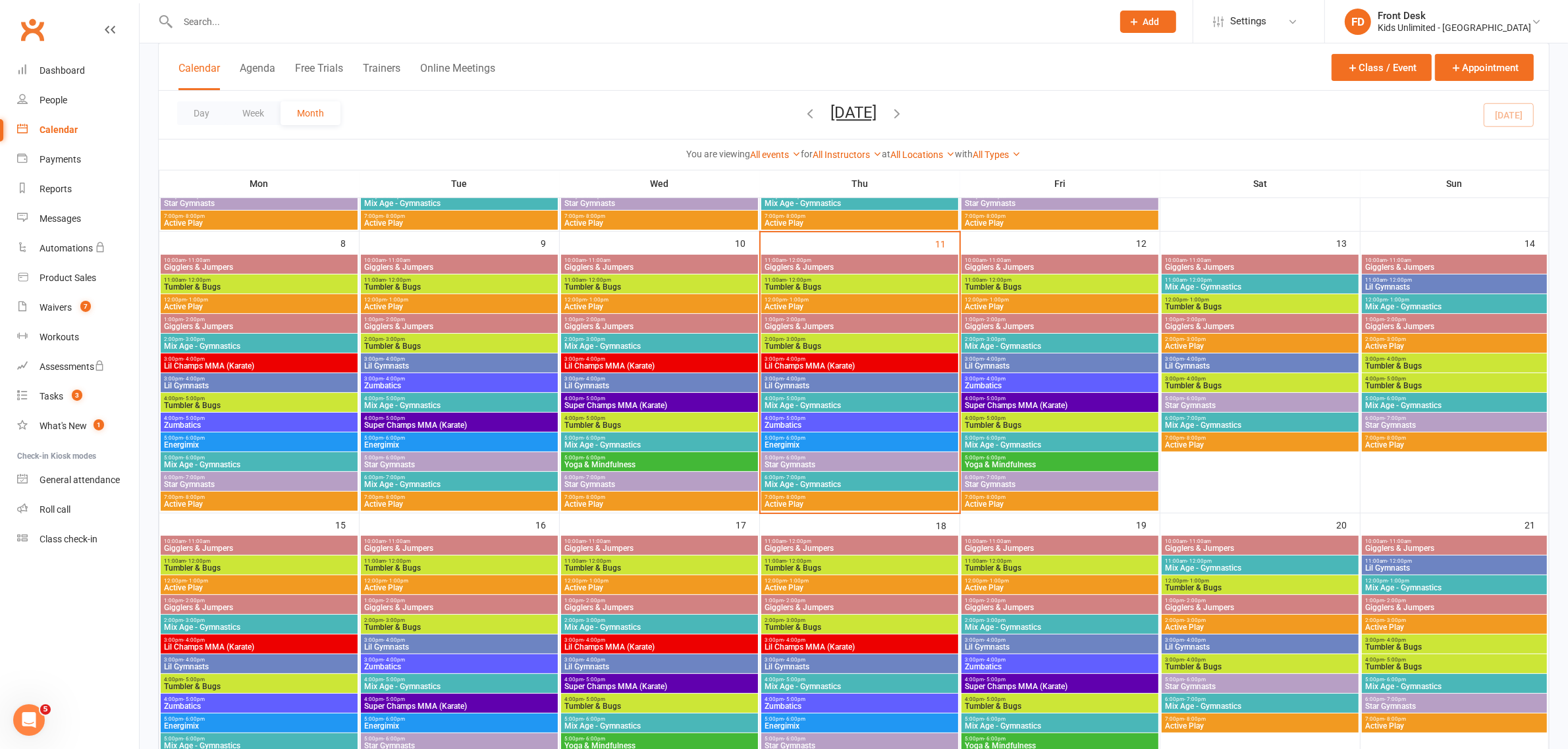
click at [808, 378] on span "3:00pm - 4:00pm" at bounding box center [859, 379] width 192 height 6
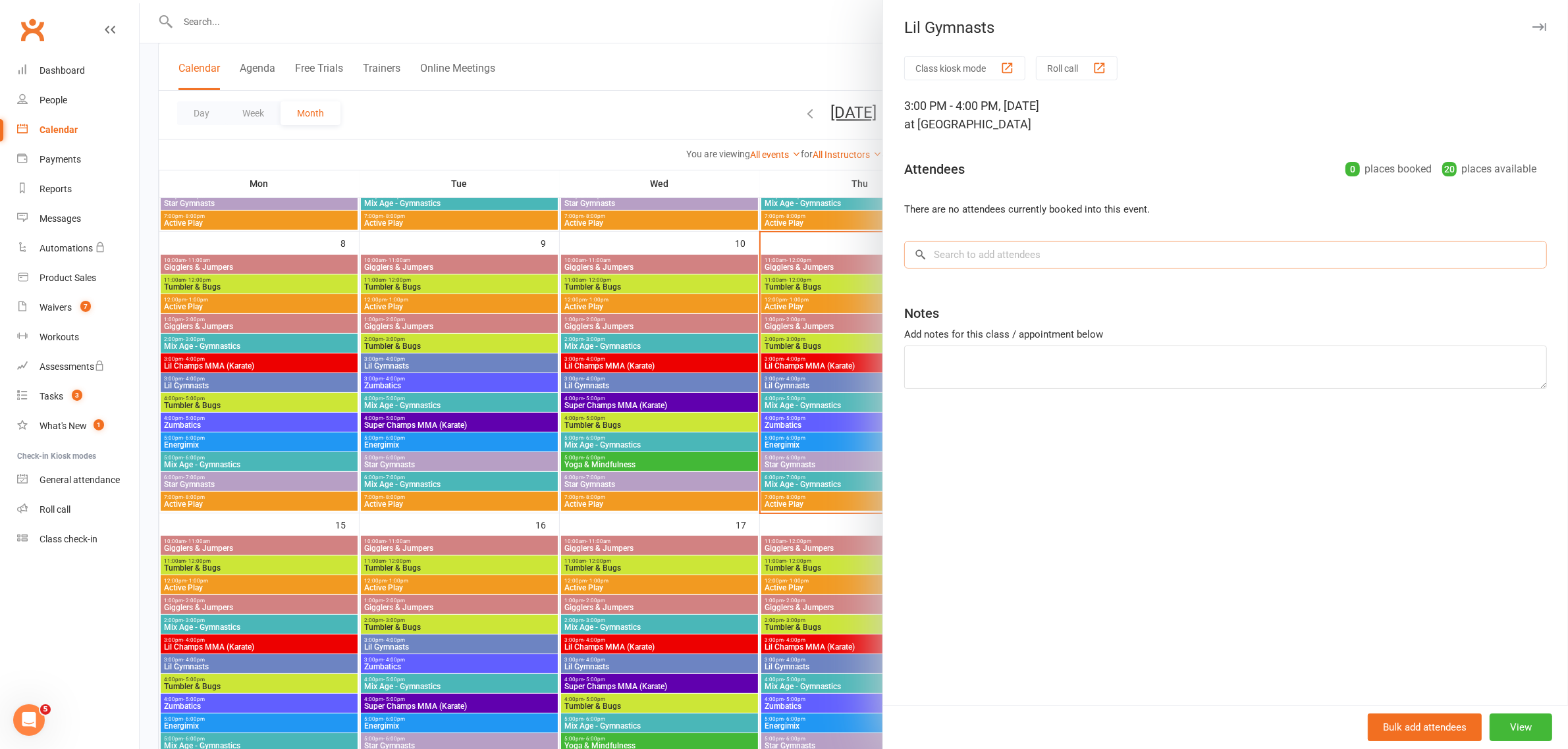
click at [1047, 261] on input "search" at bounding box center [1225, 254] width 643 height 28
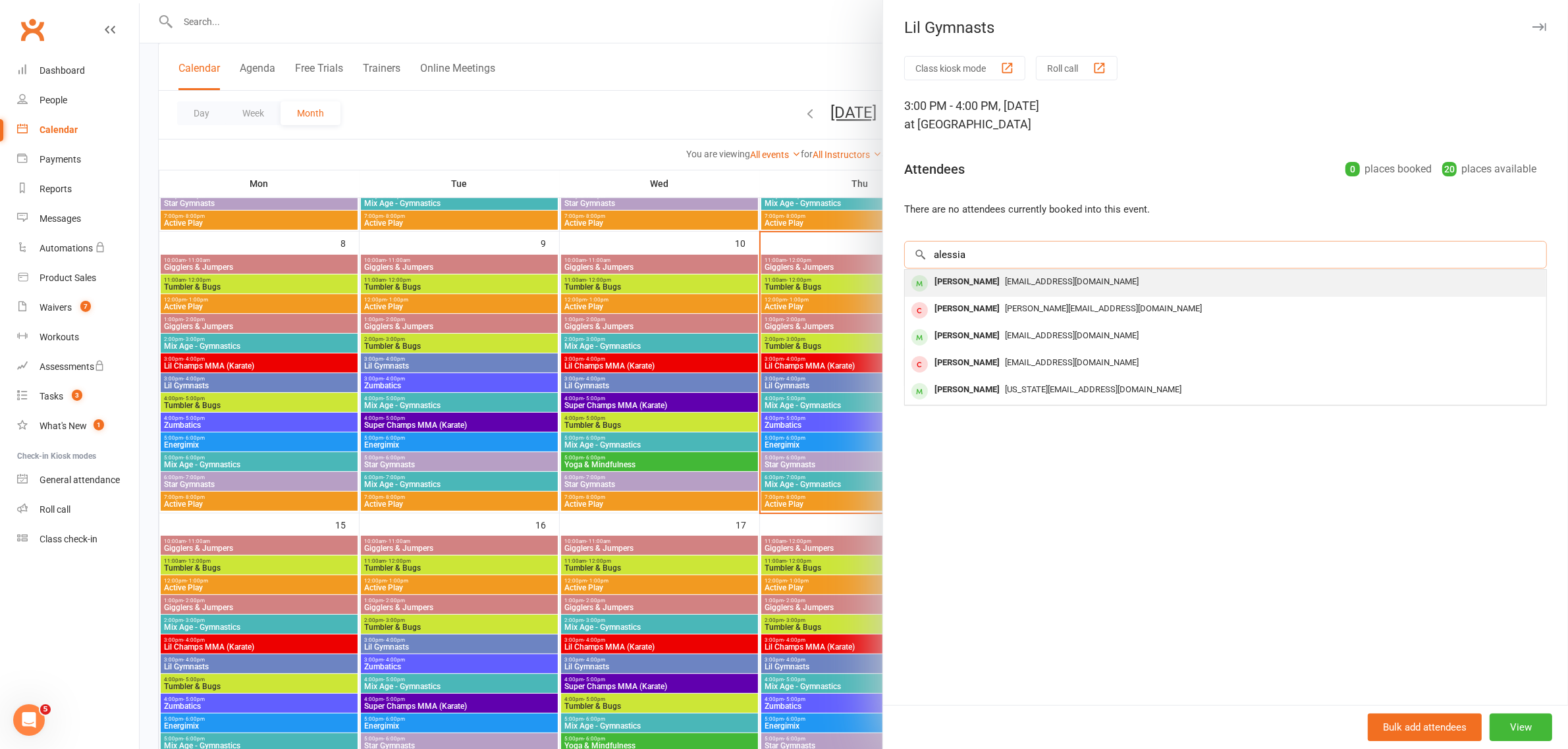
type input "alessia"
click at [1008, 291] on div "[EMAIL_ADDRESS][DOMAIN_NAME]" at bounding box center [1225, 282] width 631 height 20
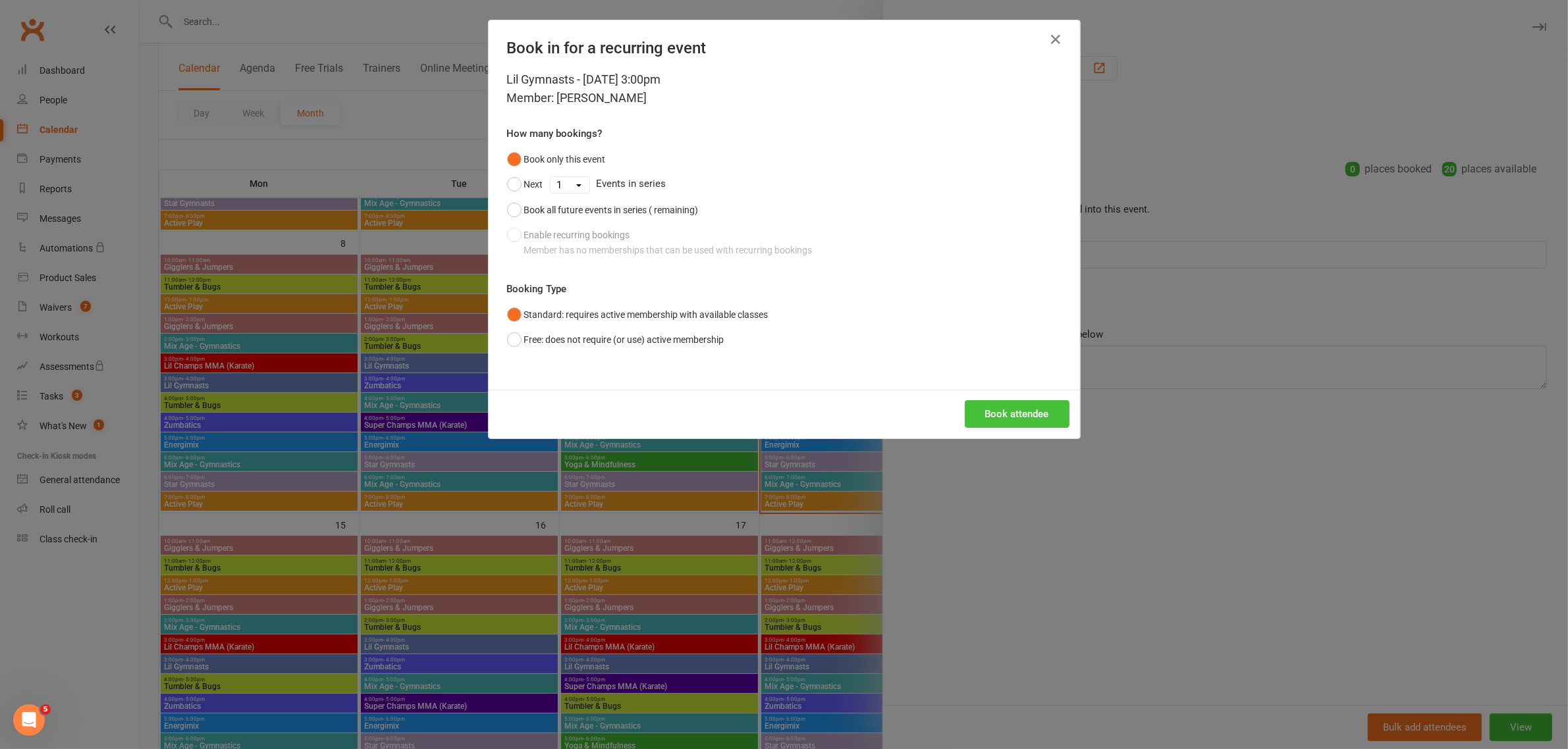
click at [988, 416] on button "Book attendee" at bounding box center [1018, 414] width 105 height 28
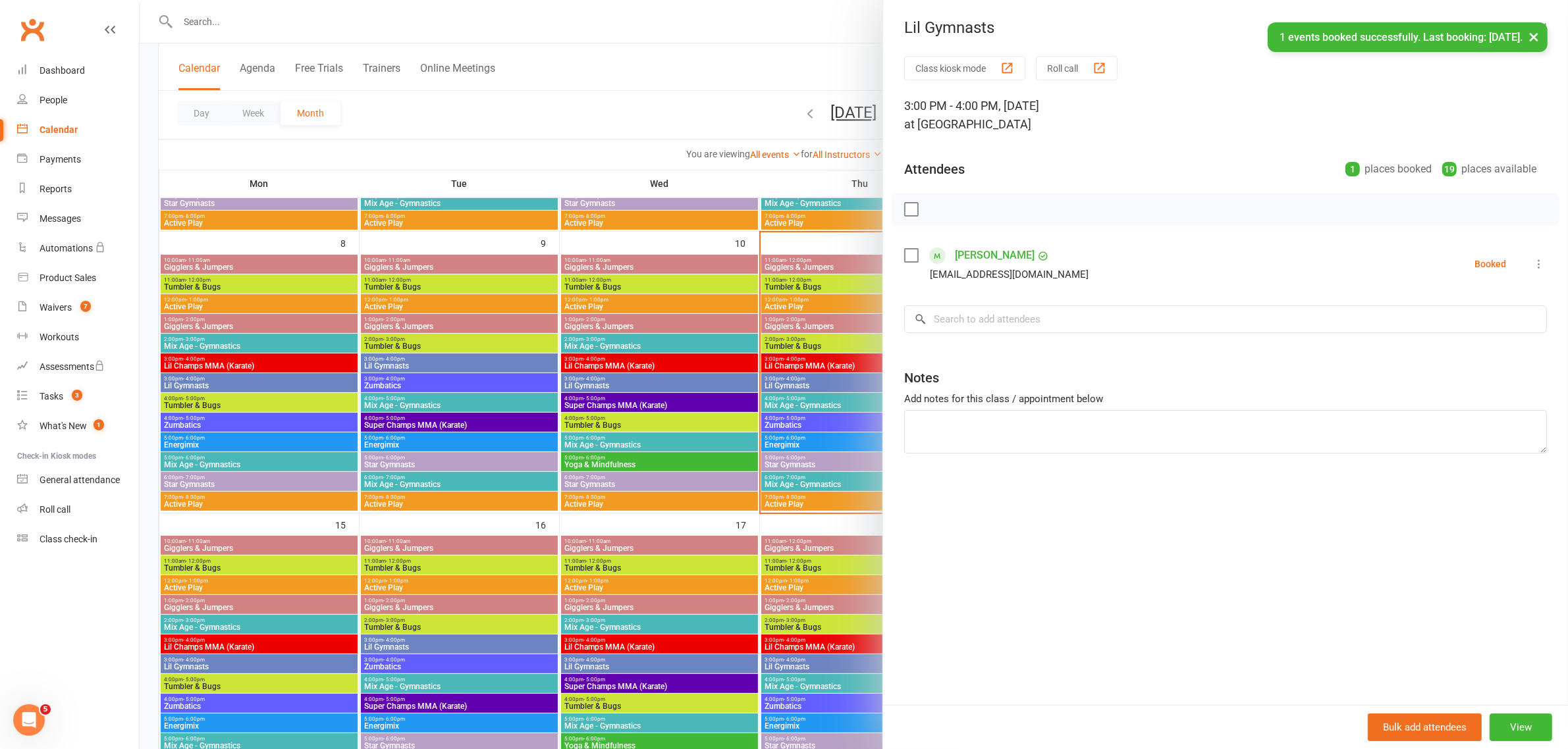
click at [769, 22] on div "× 1 events booked successfully. Last booking: [DATE]." at bounding box center [775, 22] width 1551 height 0
drag, startPoint x: 902, startPoint y: 252, endPoint x: 914, endPoint y: 240, distance: 17.0
click at [904, 252] on label at bounding box center [910, 255] width 13 height 13
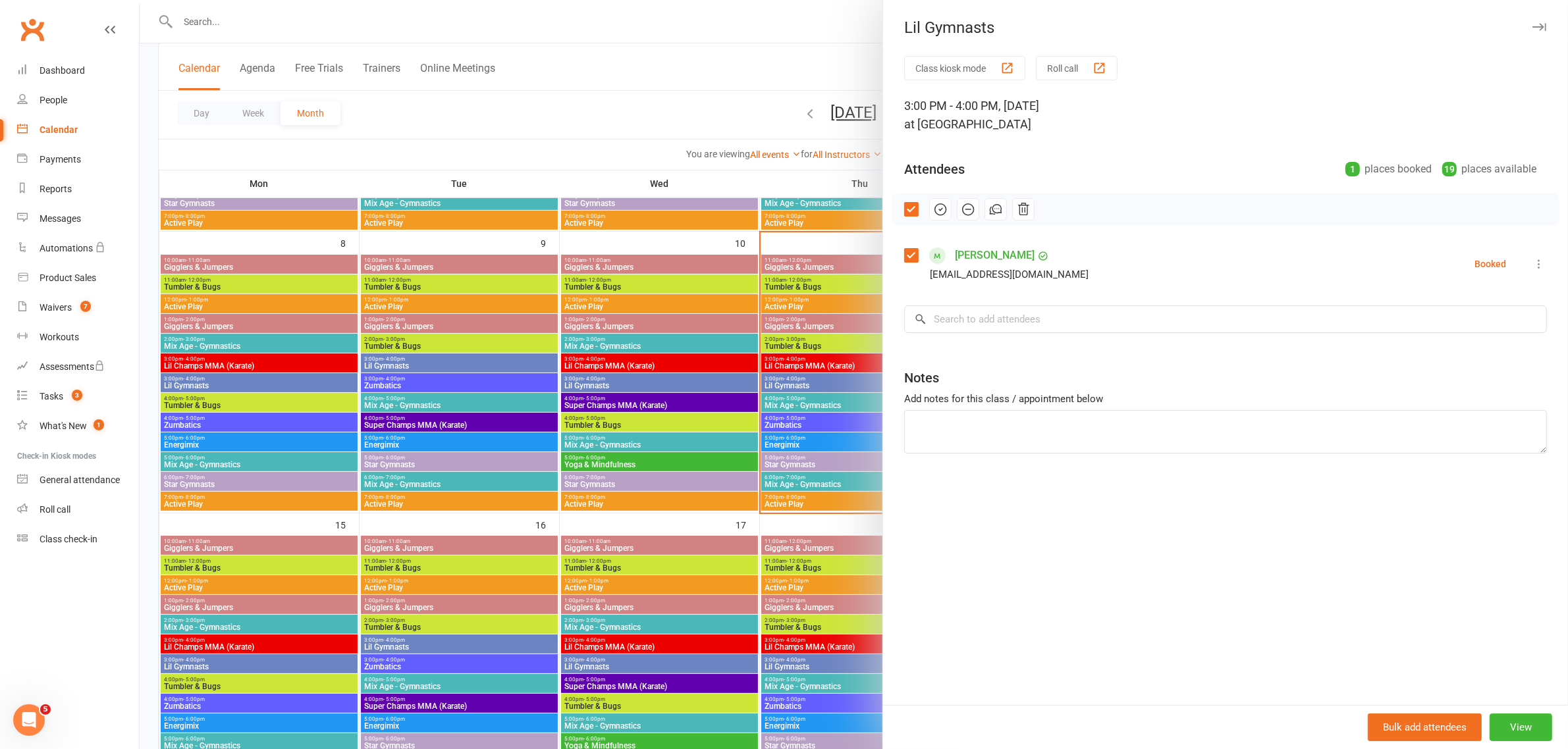
click at [933, 210] on icon "button" at bounding box center [940, 209] width 14 height 14
click at [998, 252] on link "[PERSON_NAME]" at bounding box center [994, 256] width 80 height 21
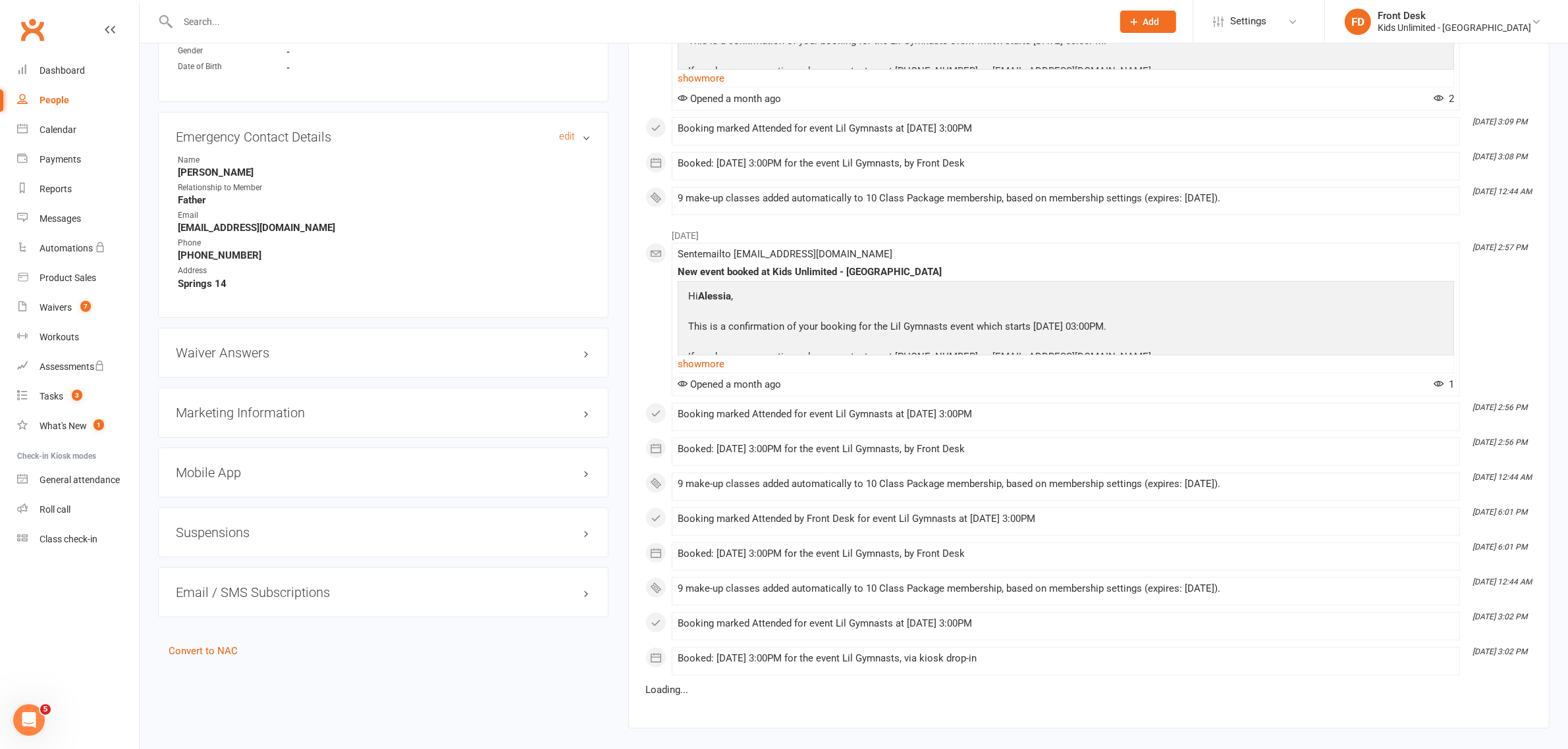
scroll to position [823, 0]
click at [254, 348] on h3 "Waiver Answers edit" at bounding box center [383, 351] width 415 height 14
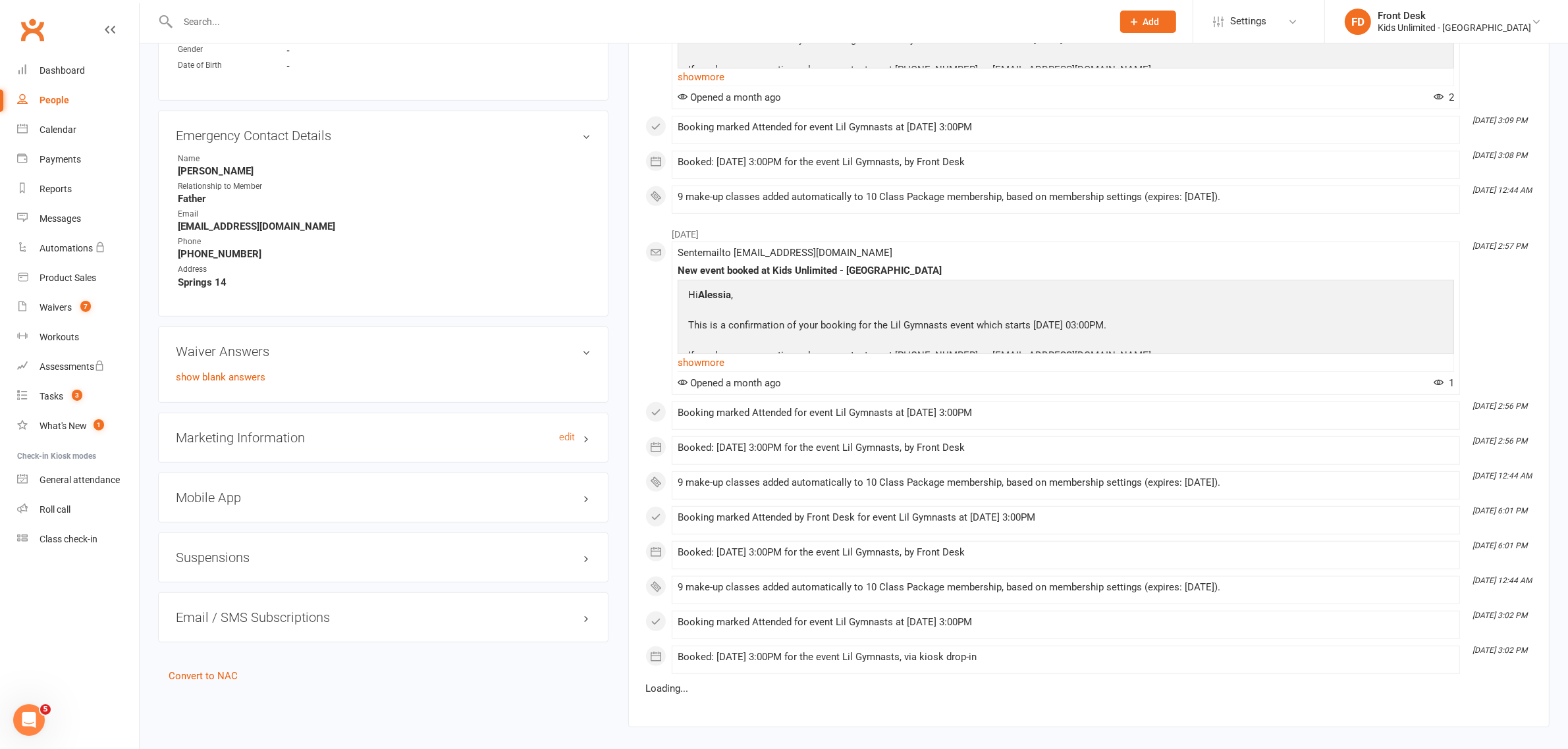
click at [265, 443] on h3 "Marketing Information edit" at bounding box center [383, 438] width 415 height 14
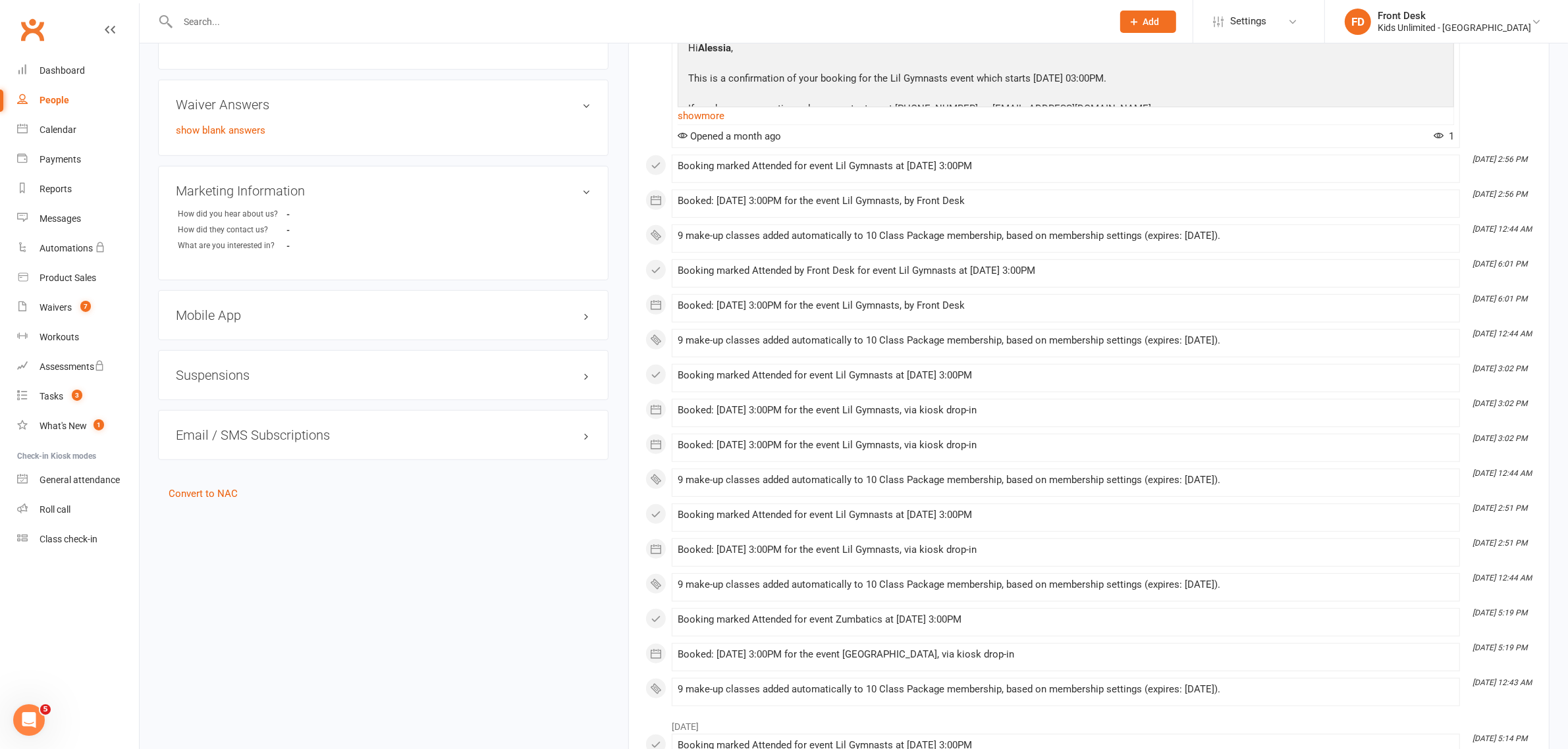
scroll to position [905, 0]
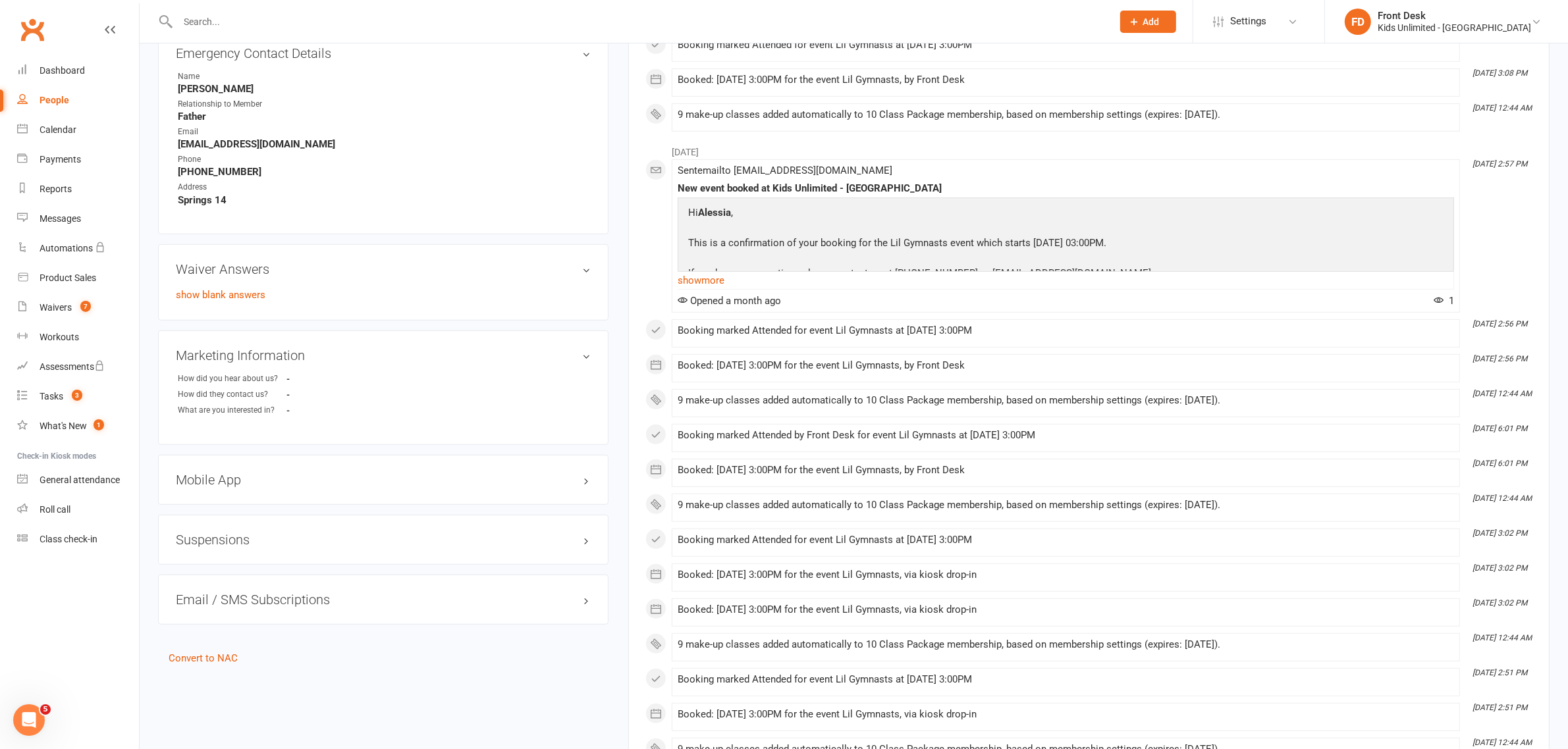
click at [216, 536] on h3 "Suspensions" at bounding box center [383, 540] width 415 height 14
click at [254, 649] on h3 "Email / SMS Subscriptions edit" at bounding box center [383, 651] width 415 height 14
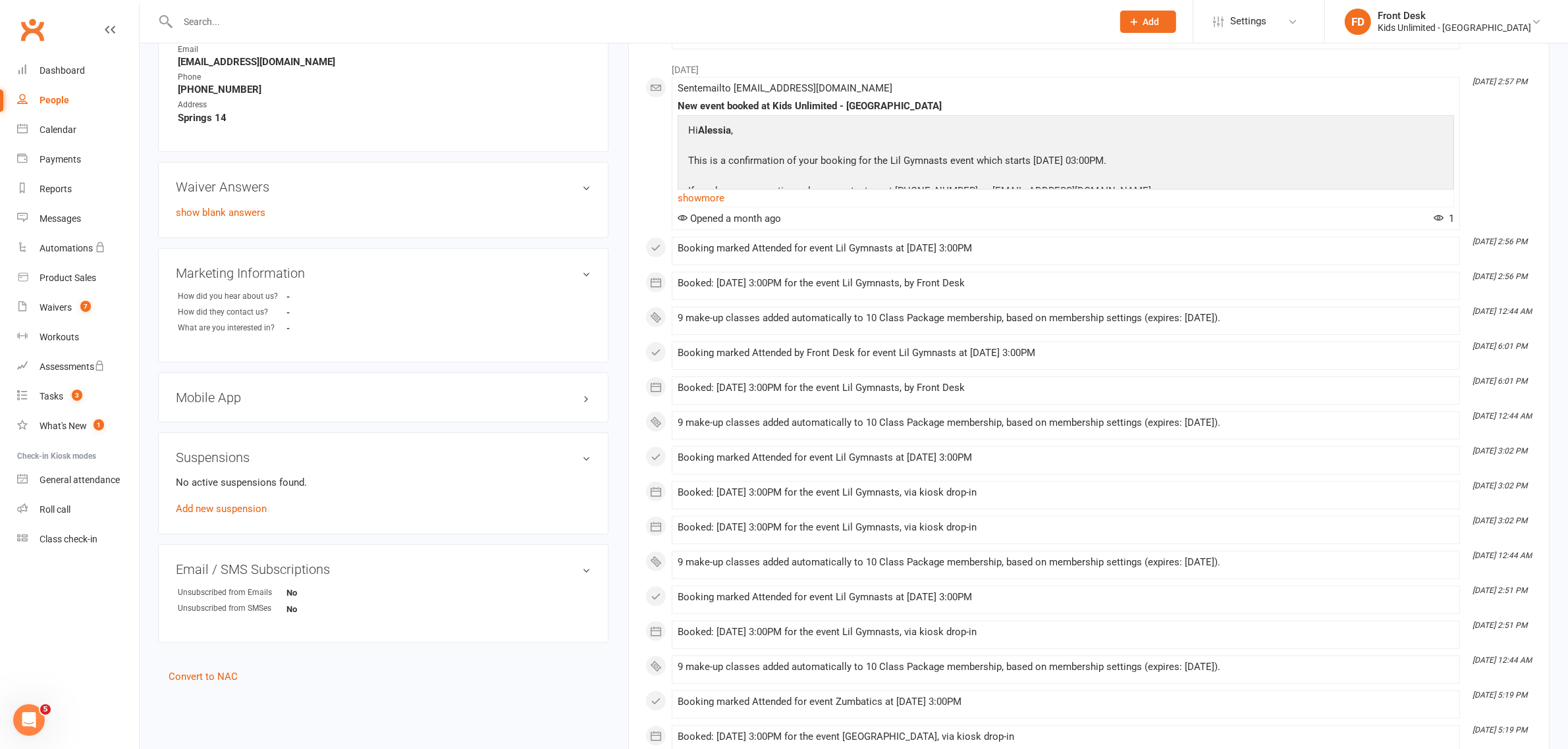
scroll to position [988, 0]
click at [241, 208] on link "show blank answers" at bounding box center [220, 212] width 90 height 12
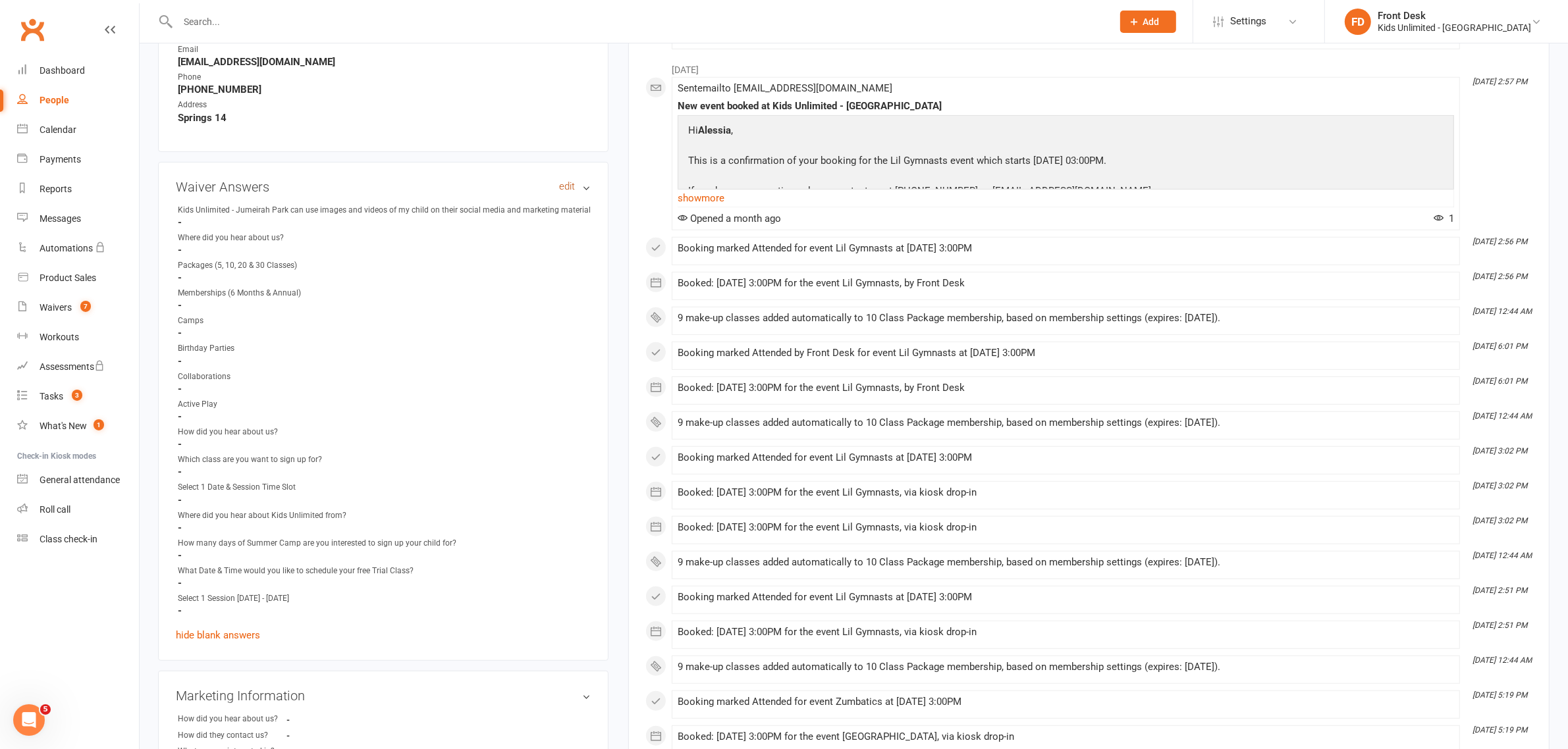
click at [567, 181] on link "edit" at bounding box center [567, 186] width 16 height 12
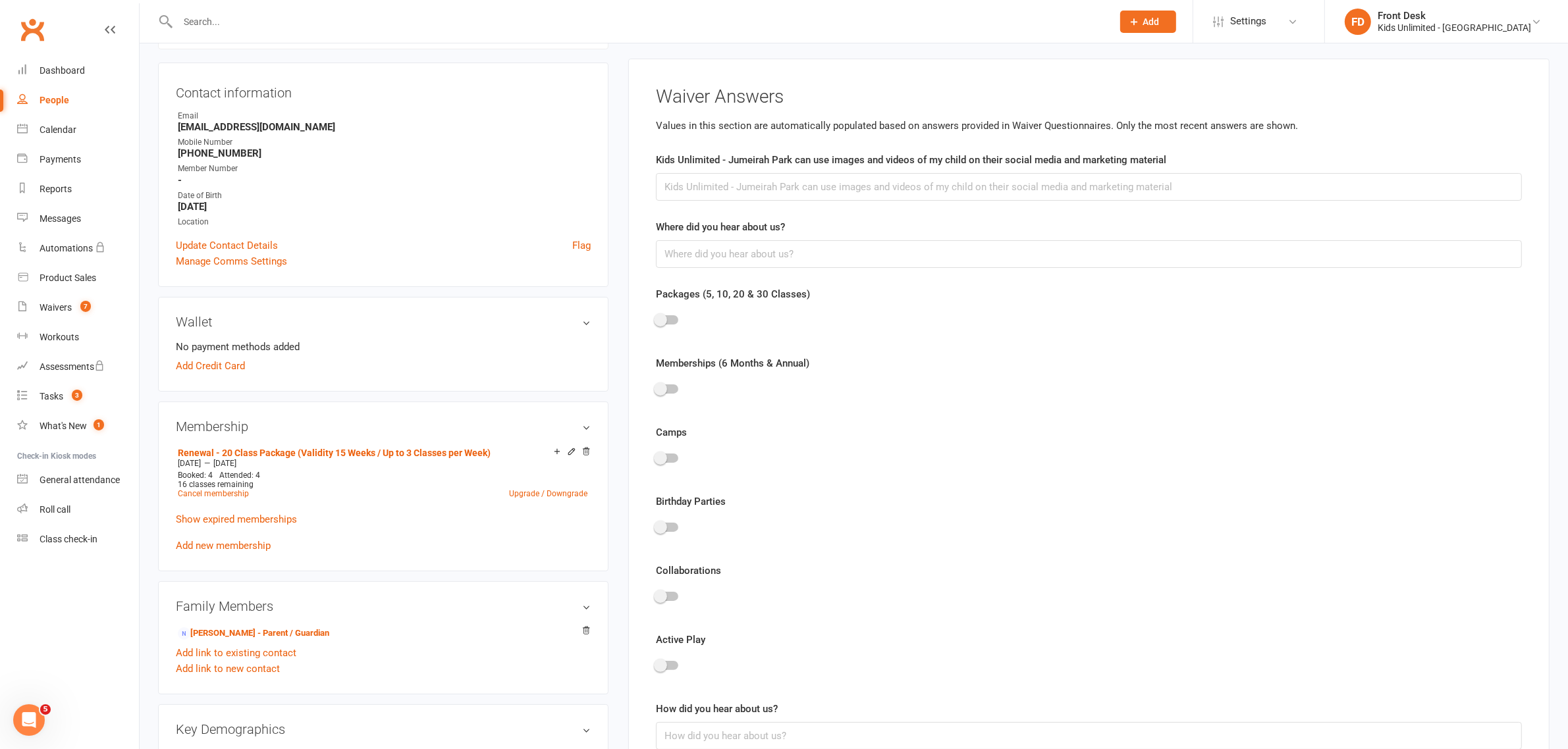
scroll to position [113, 0]
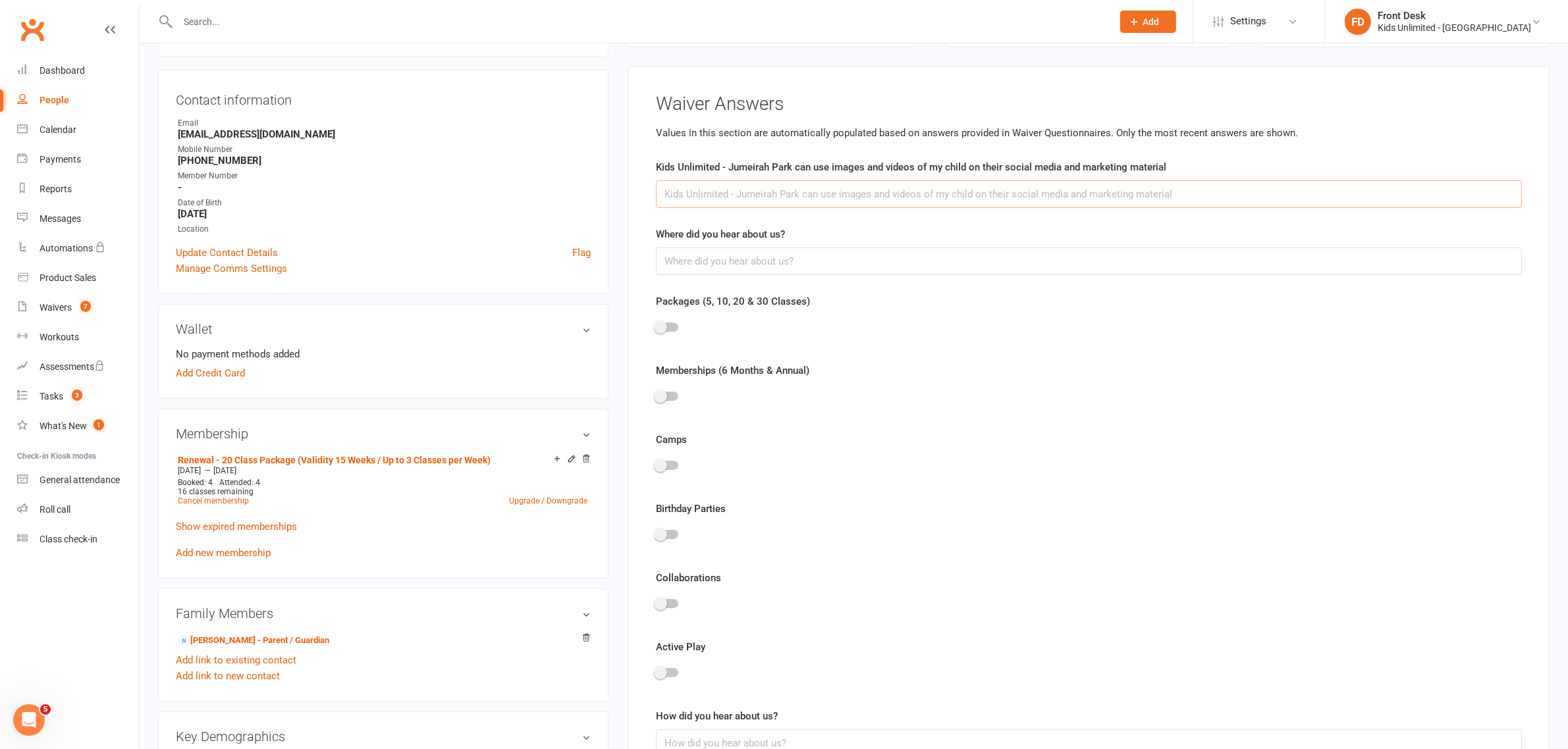
click at [1009, 195] on input "text" at bounding box center [1089, 193] width 866 height 28
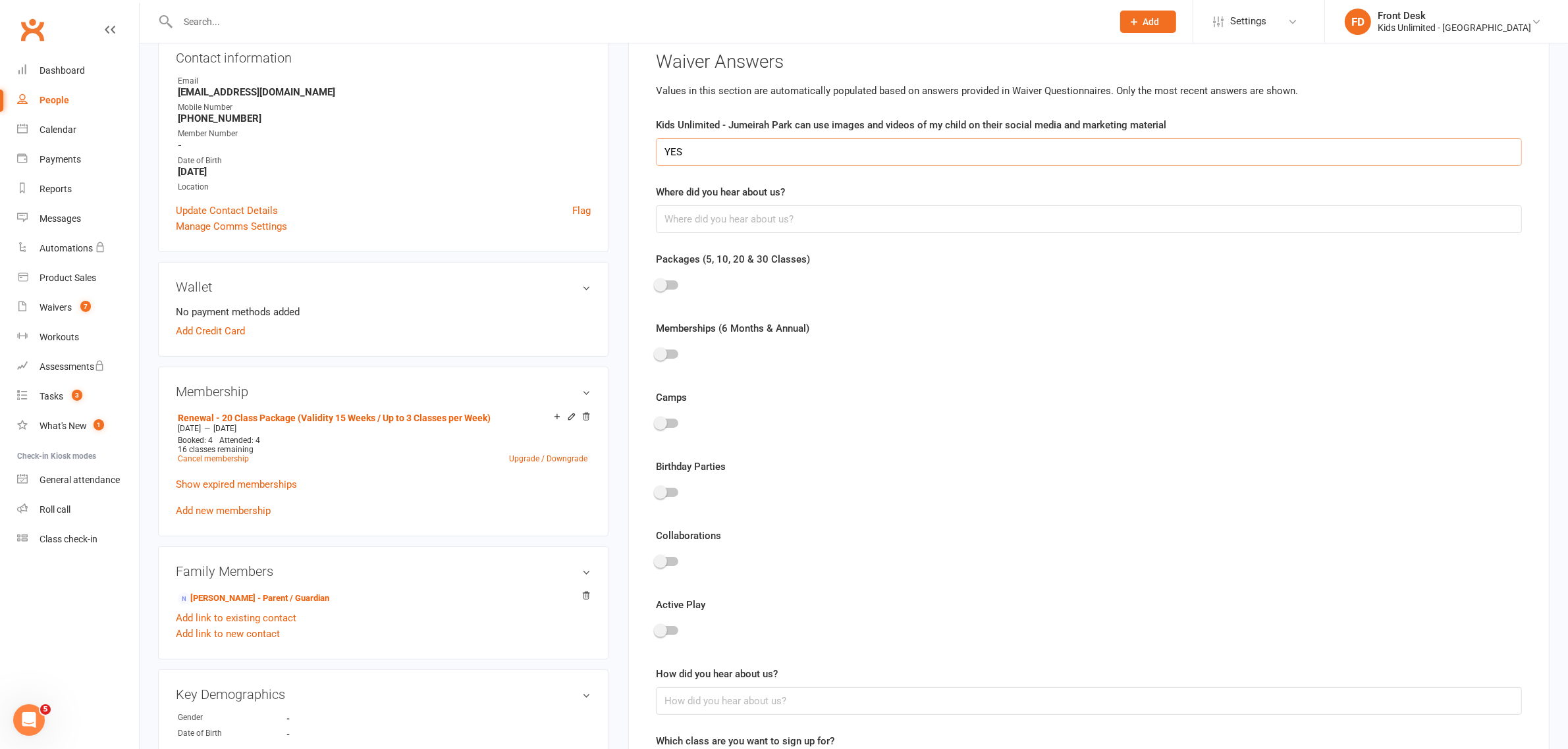
scroll to position [195, 0]
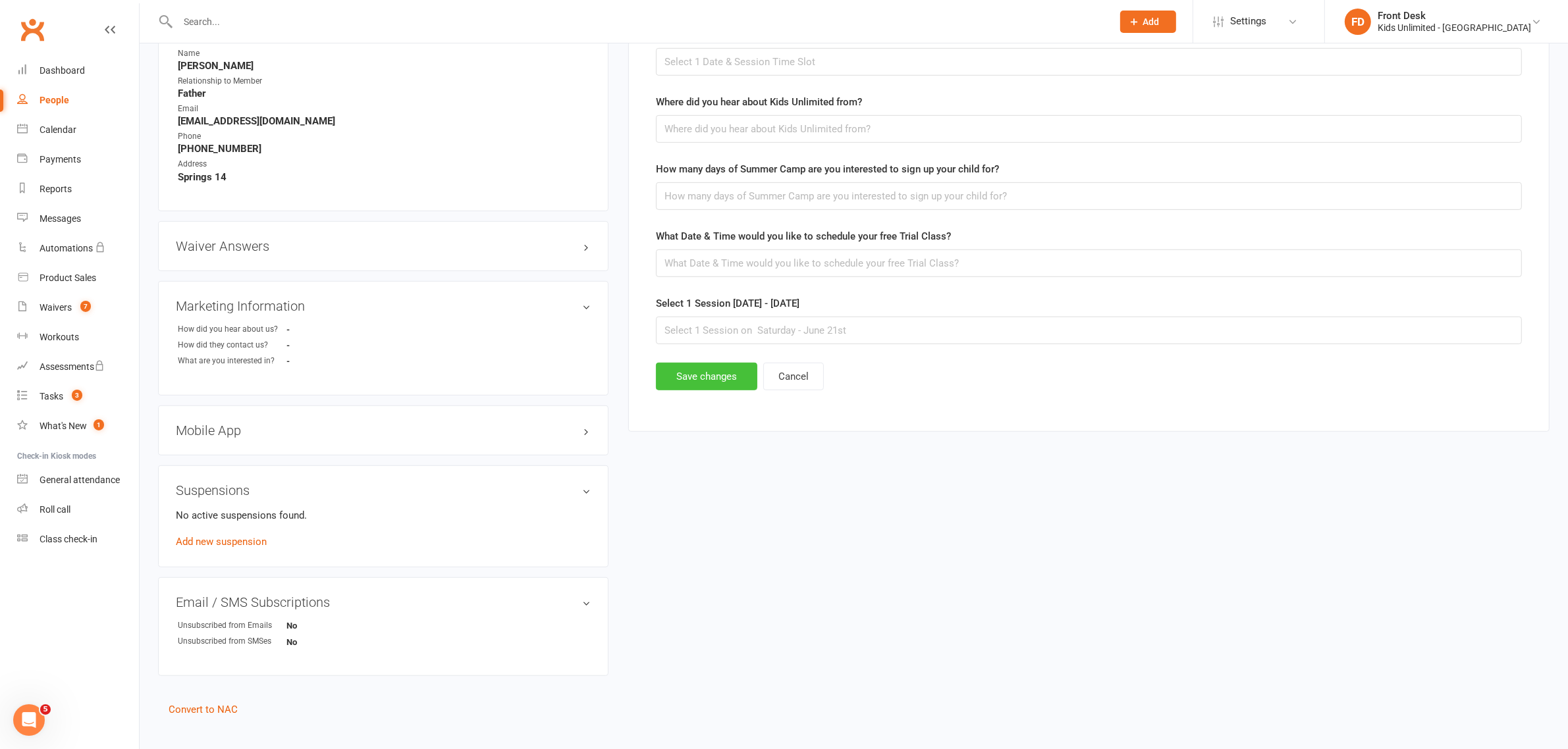
type input "YES"
click at [738, 376] on button "Save changes" at bounding box center [707, 376] width 101 height 28
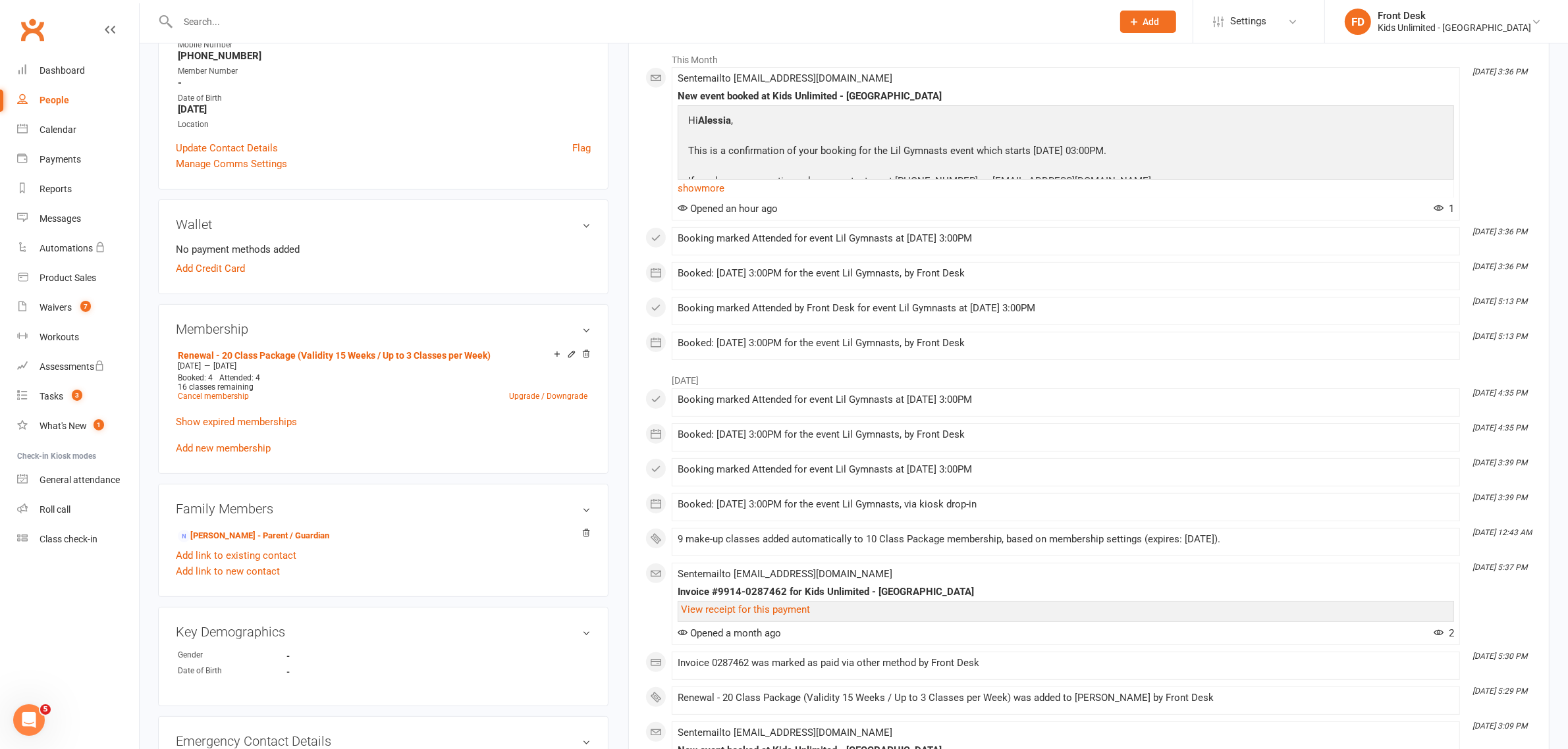
scroll to position [187, 0]
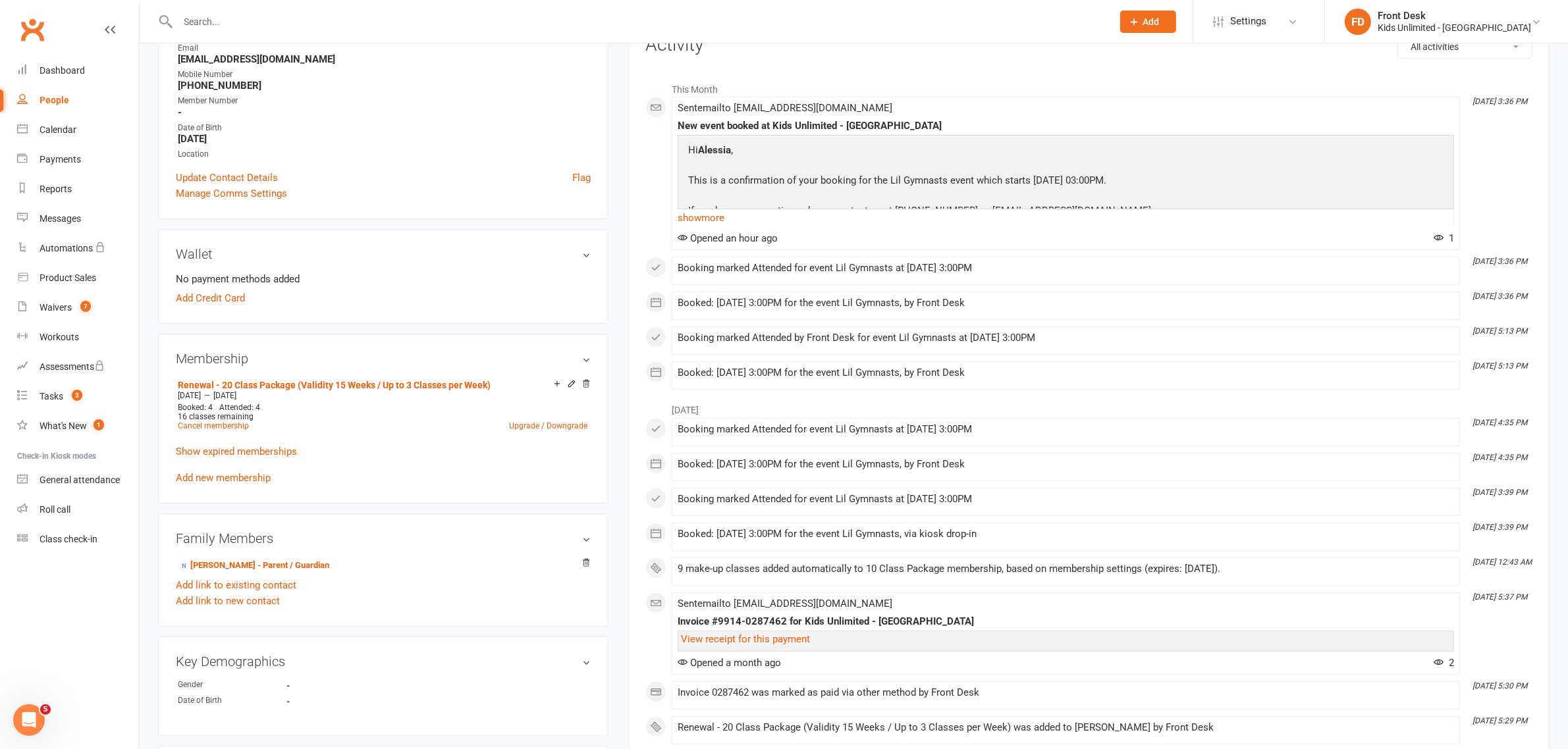
drag, startPoint x: 56, startPoint y: 103, endPoint x: 134, endPoint y: 65, distance: 86.8
click at [56, 103] on div "People" at bounding box center [54, 100] width 29 height 11
select select "100"
